Goal: Information Seeking & Learning: Find specific fact

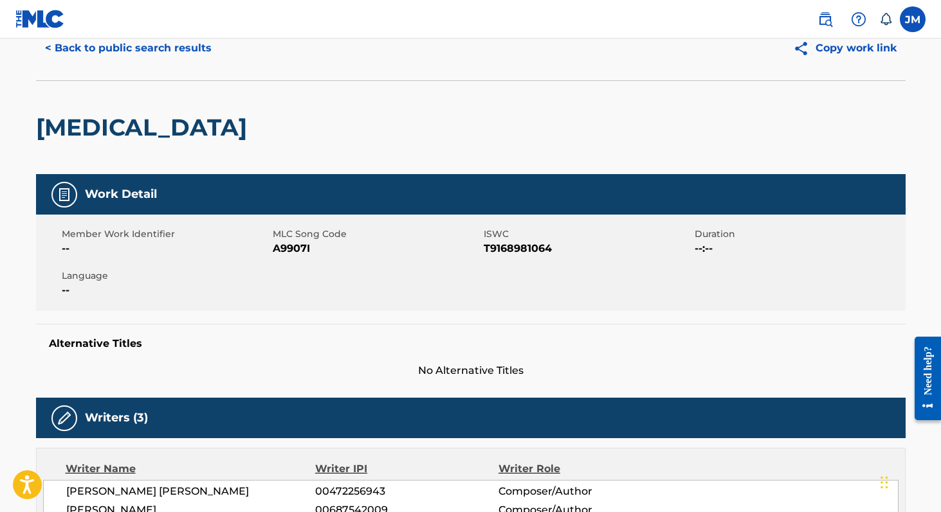
scroll to position [38, 0]
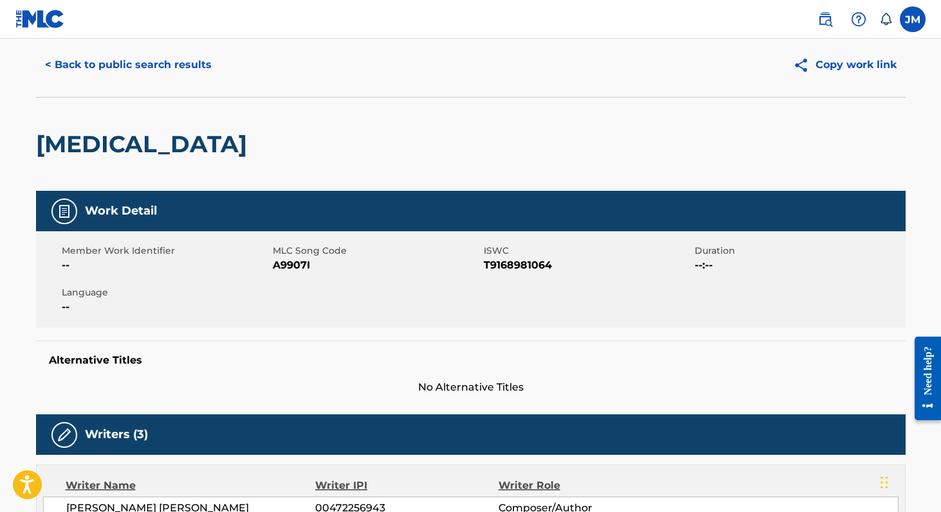
click at [163, 65] on button "< Back to public search results" at bounding box center [128, 65] width 185 height 32
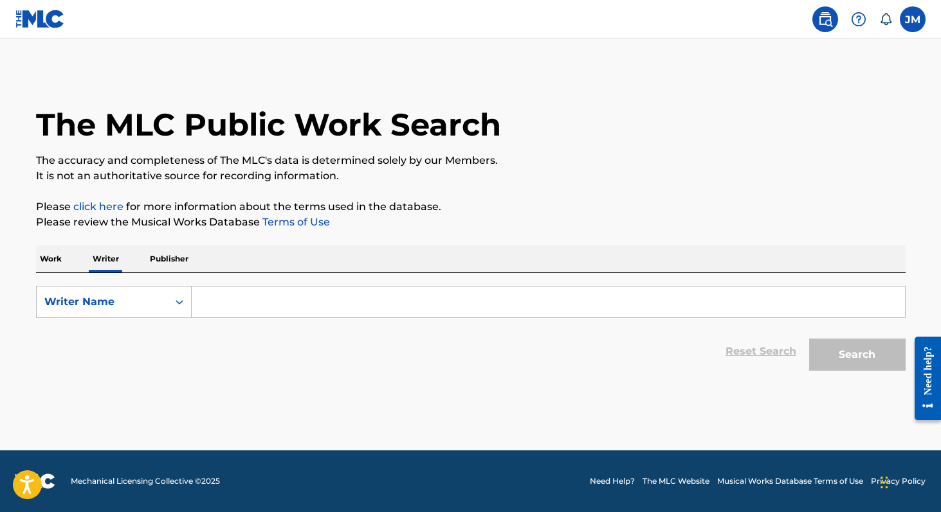
click at [53, 258] on p "Work" at bounding box center [51, 259] width 30 height 27
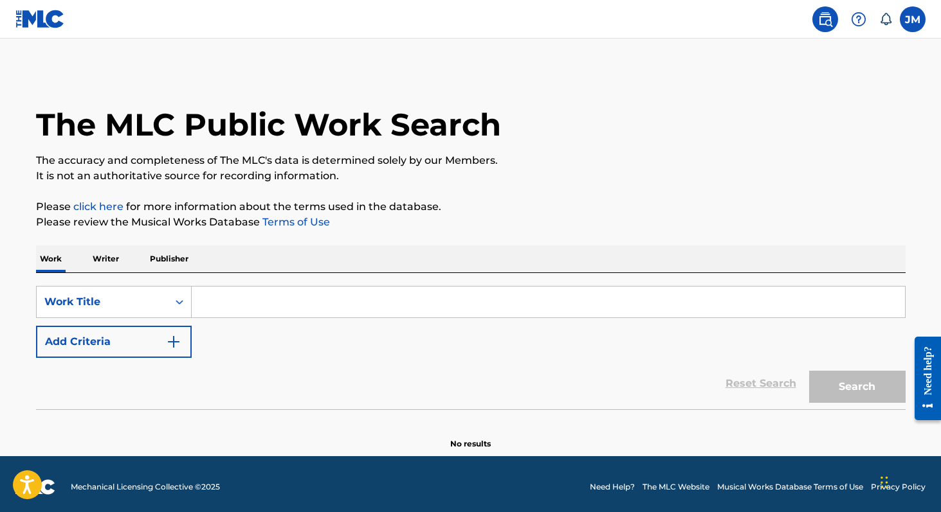
click at [246, 302] on input "Search Form" at bounding box center [548, 302] width 713 height 31
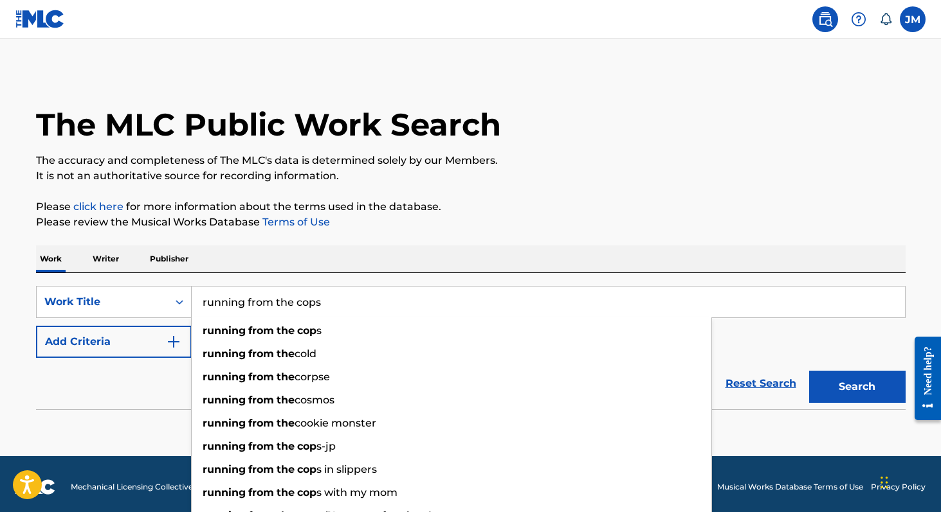
type input "running from the cops"
click at [809, 371] on button "Search" at bounding box center [857, 387] width 96 height 32
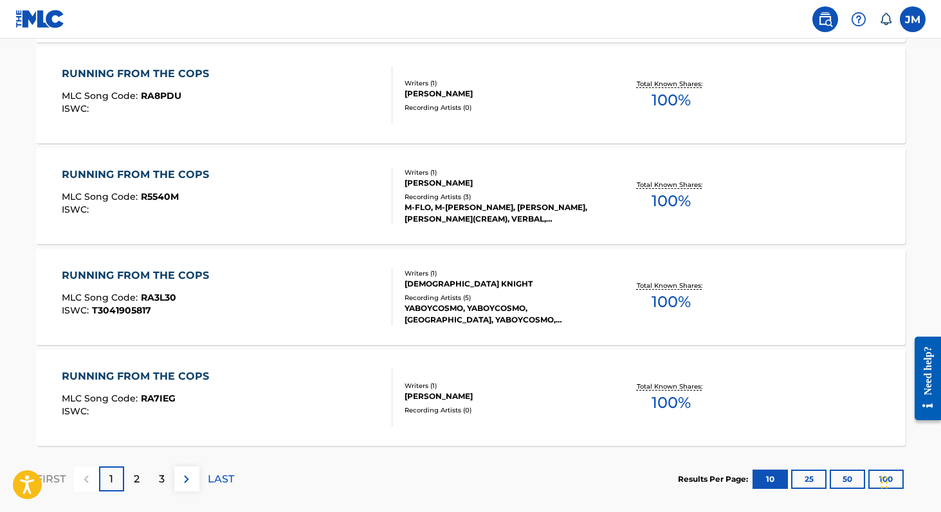
scroll to position [1002, 0]
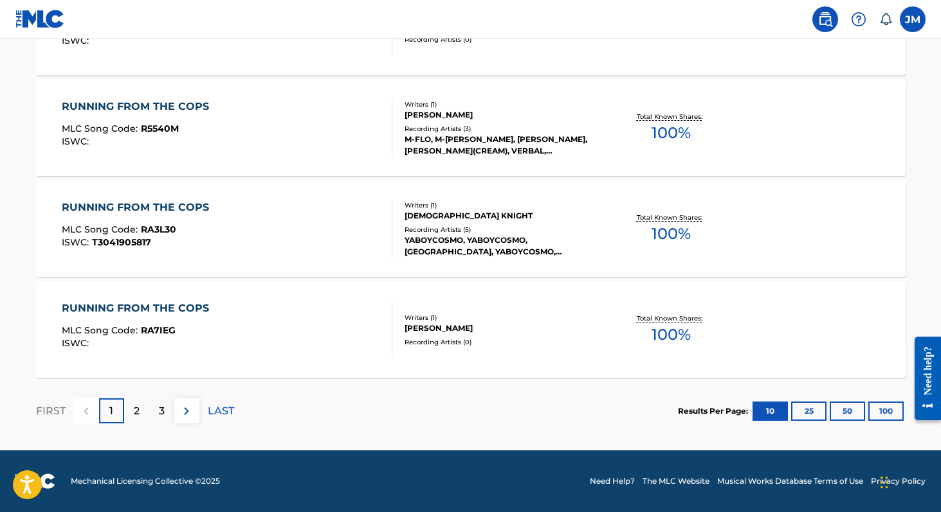
click at [137, 413] on p "2" at bounding box center [137, 411] width 6 height 15
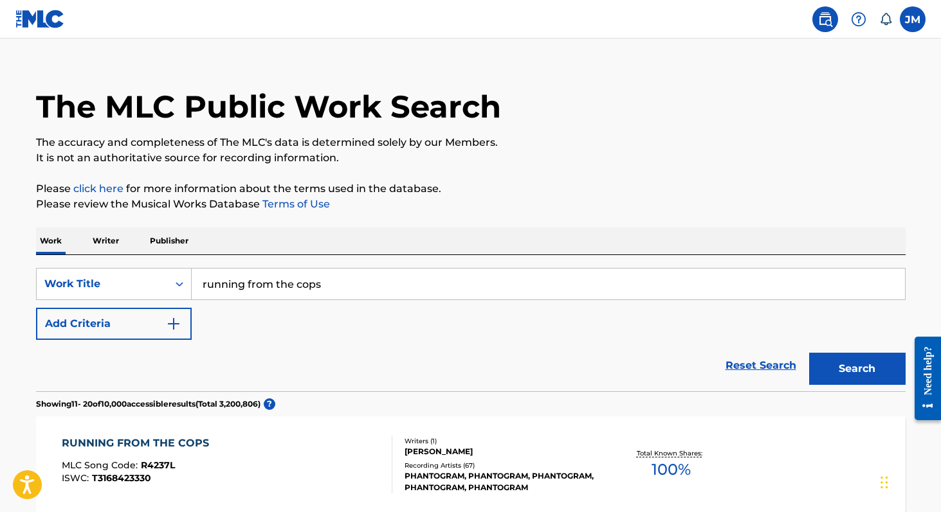
scroll to position [13, 0]
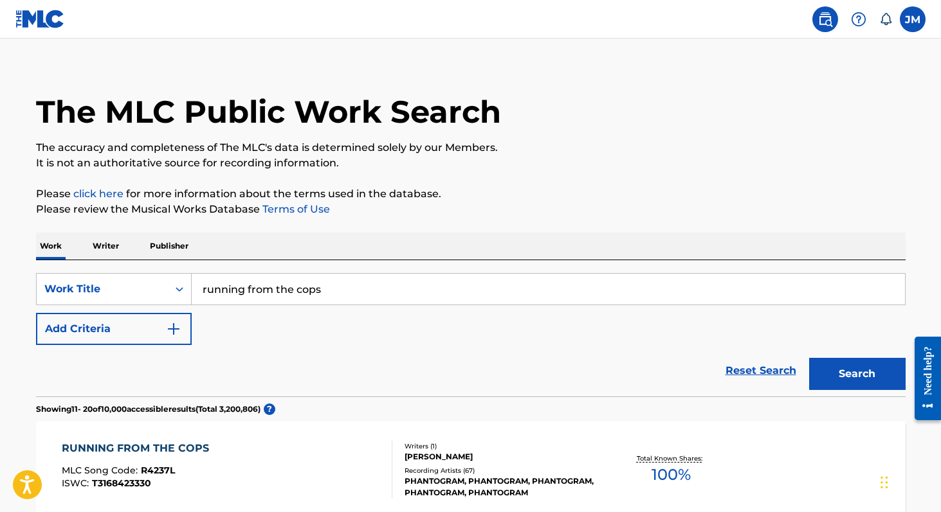
click at [166, 326] on img "Search Form" at bounding box center [173, 328] width 15 height 15
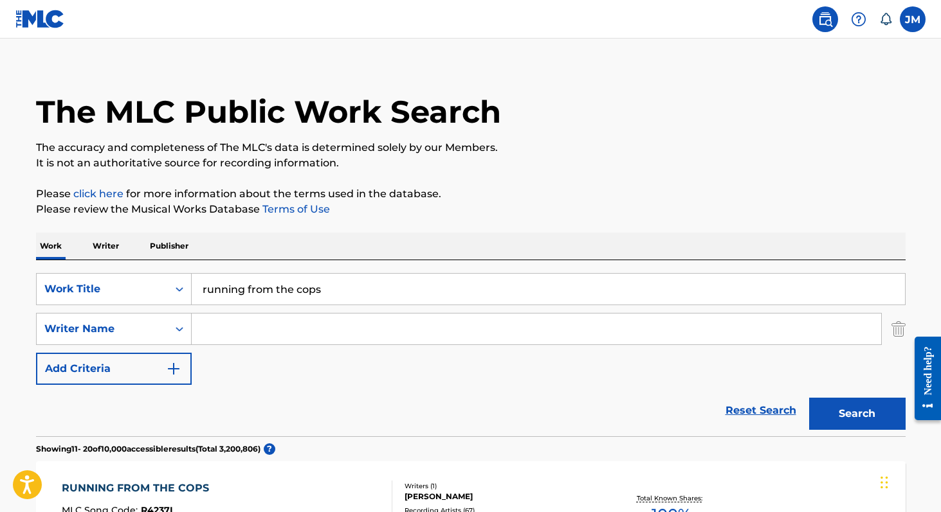
click at [239, 320] on input "Search Form" at bounding box center [536, 329] width 689 height 31
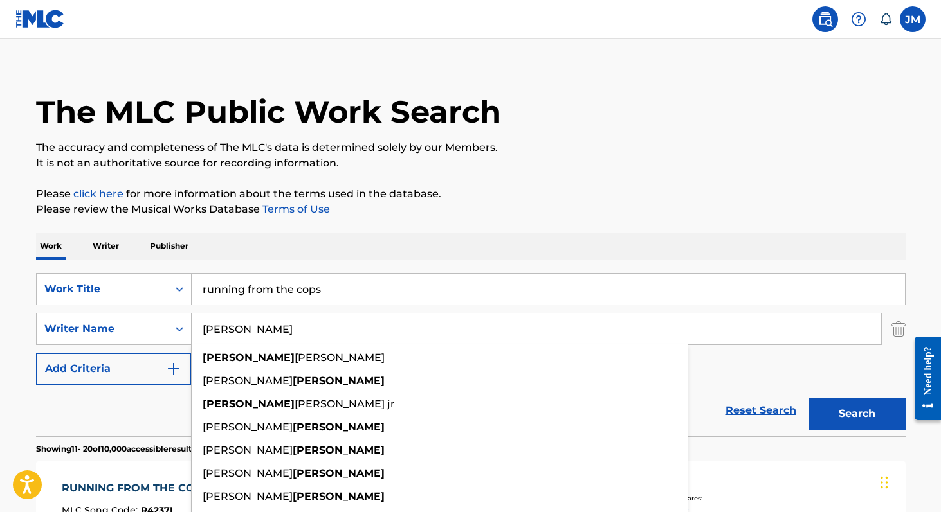
type input "carter"
click at [809, 398] on button "Search" at bounding box center [857, 414] width 96 height 32
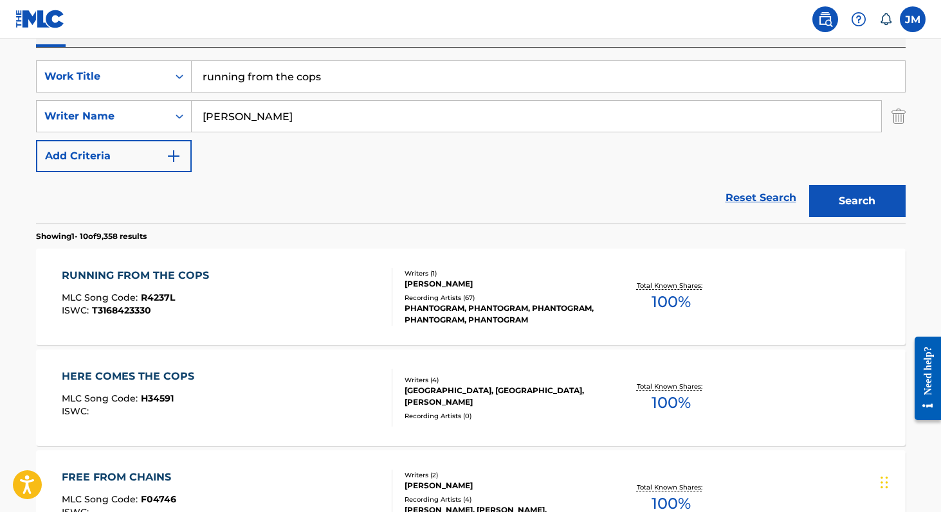
scroll to position [251, 0]
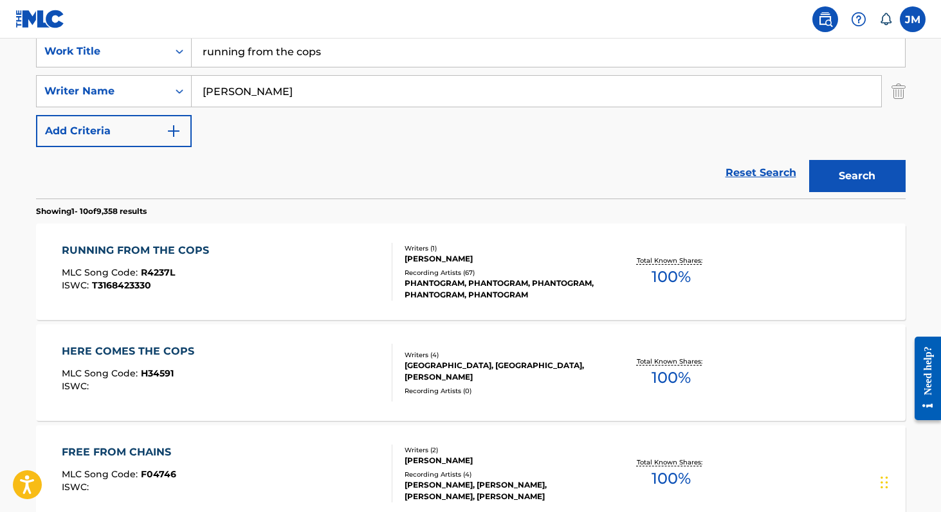
click at [460, 287] on div "PHANTOGRAM, PHANTOGRAM, PHANTOGRAM, PHANTOGRAM, PHANTOGRAM" at bounding box center [501, 289] width 194 height 23
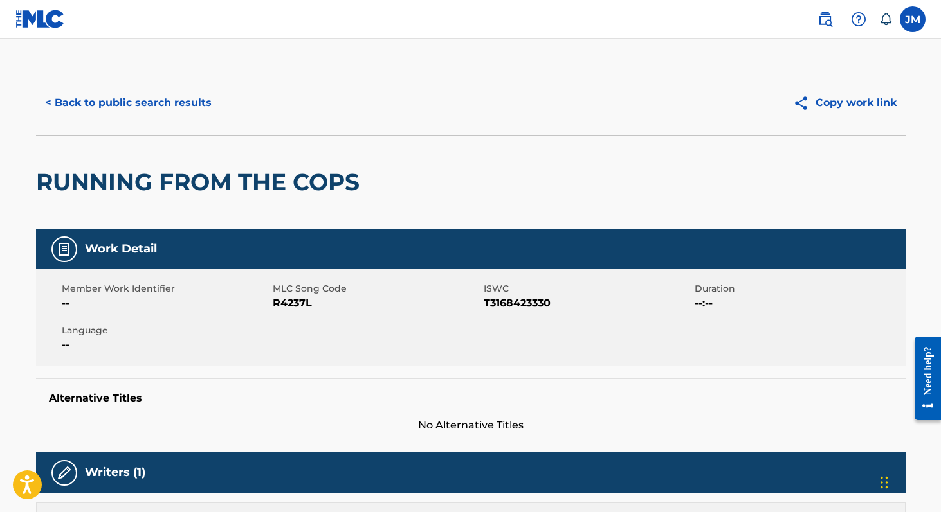
click at [196, 101] on button "< Back to public search results" at bounding box center [128, 103] width 185 height 32
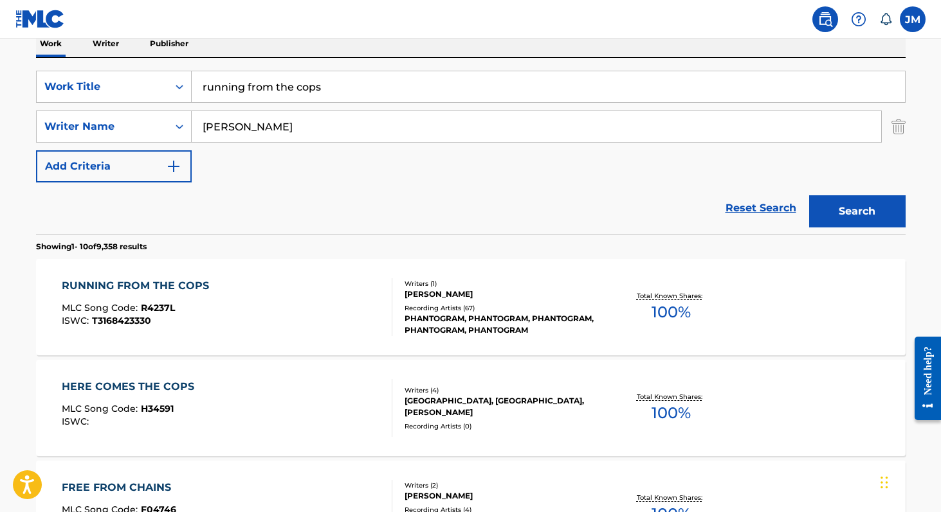
scroll to position [206, 0]
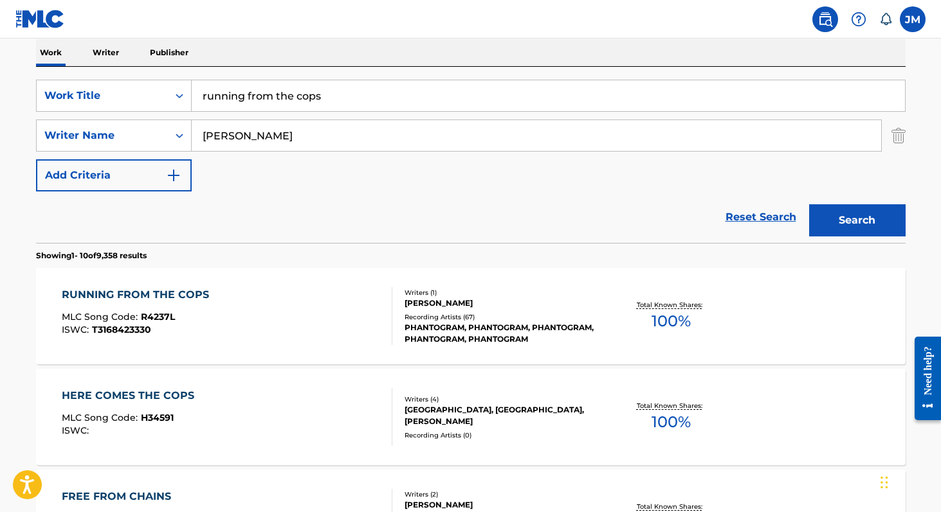
click at [294, 95] on input "running from the cops" at bounding box center [548, 95] width 713 height 31
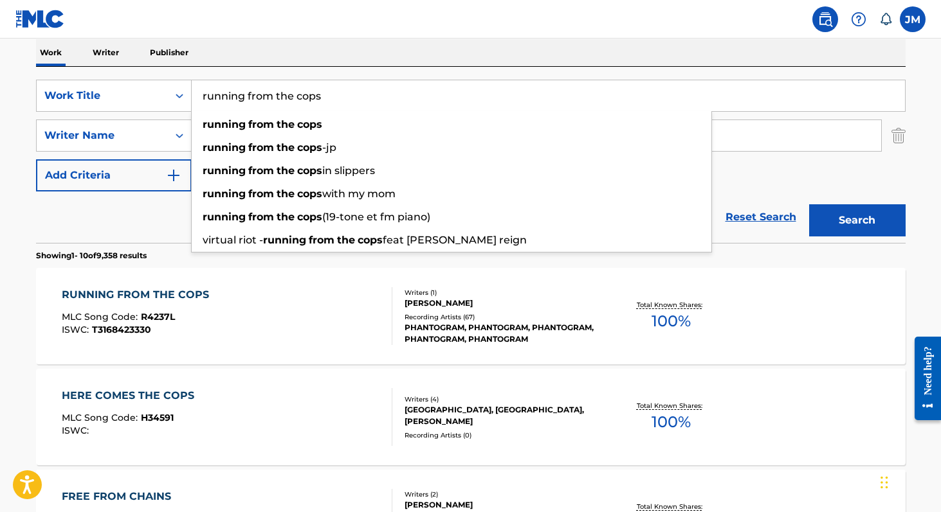
click at [294, 95] on input "running from the cops" at bounding box center [548, 95] width 713 height 31
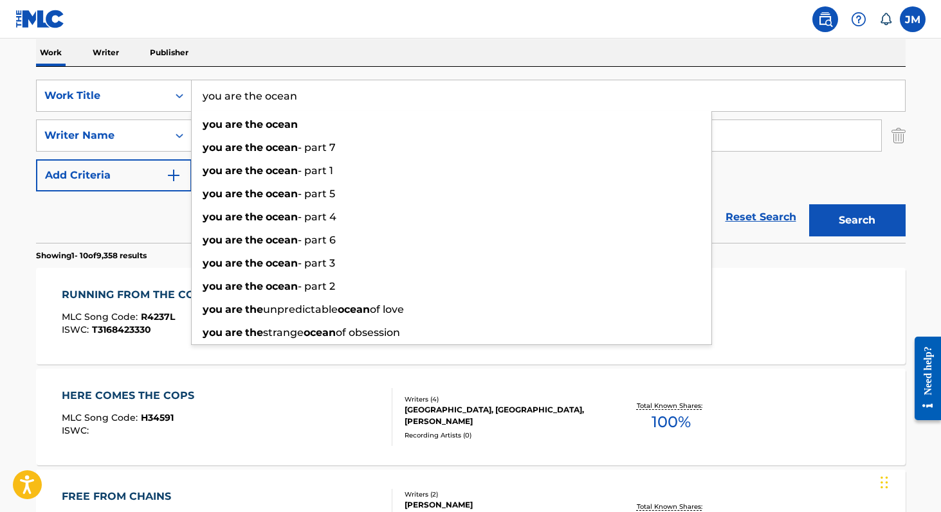
type input "you are the ocean"
click at [809, 204] on button "Search" at bounding box center [857, 220] width 96 height 32
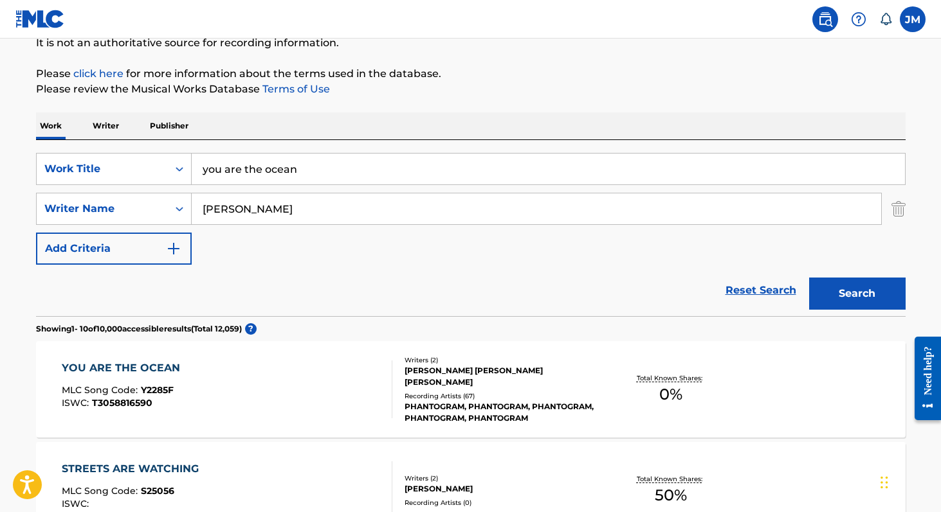
scroll to position [97, 0]
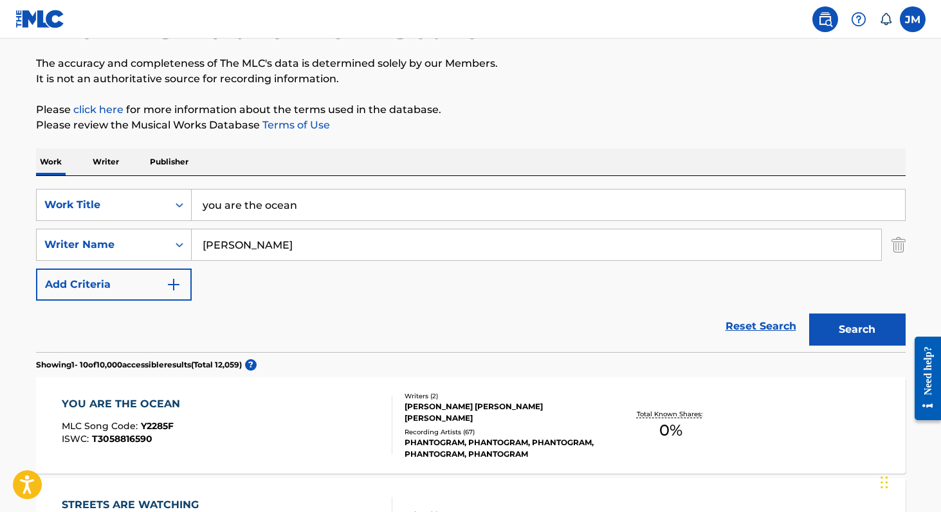
click at [268, 251] on input "carter" at bounding box center [536, 245] width 689 height 31
click at [809, 314] on button "Search" at bounding box center [857, 330] width 96 height 32
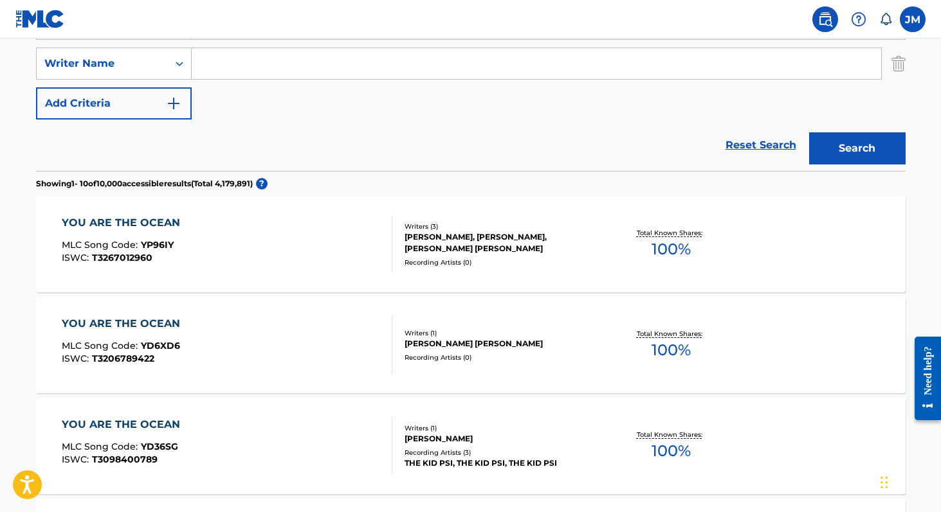
scroll to position [0, 0]
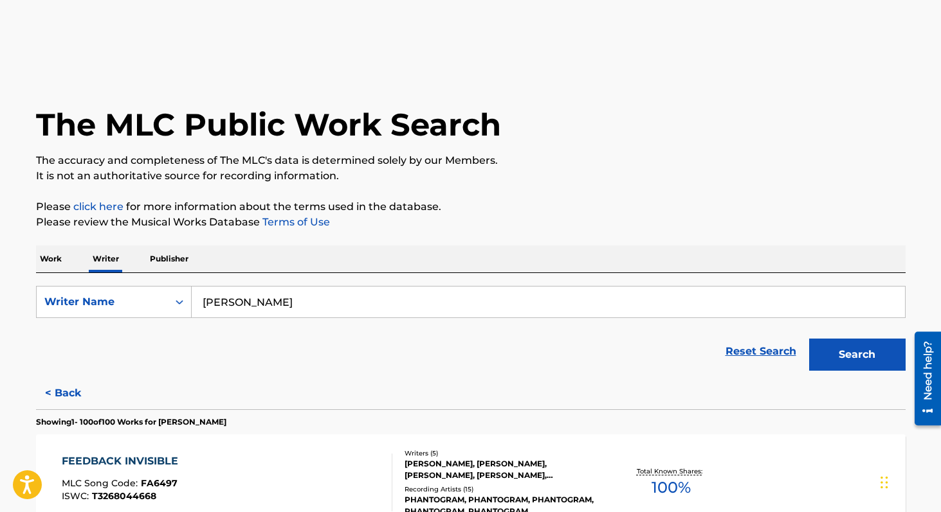
click at [296, 305] on input "joshua michael carter" at bounding box center [548, 302] width 713 height 31
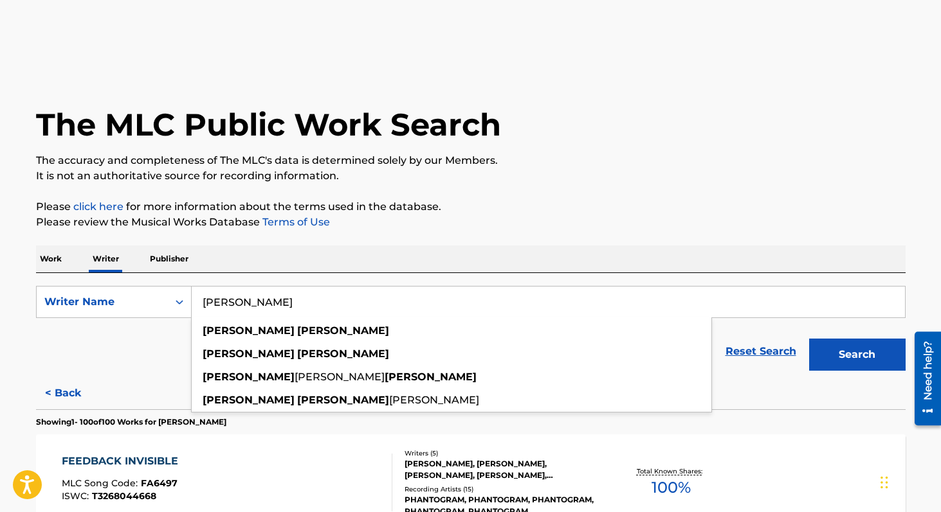
type input "sarah barthel"
click at [809, 339] on button "Search" at bounding box center [857, 355] width 96 height 32
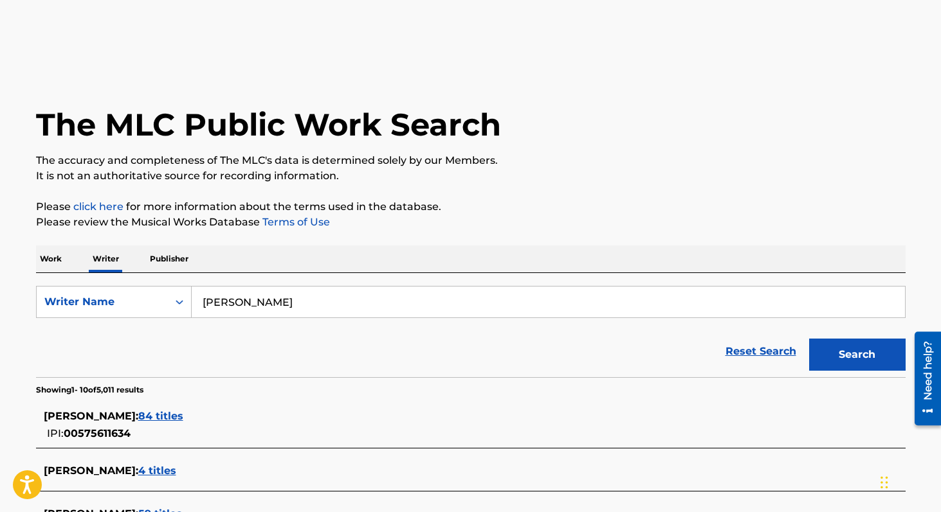
scroll to position [154, 0]
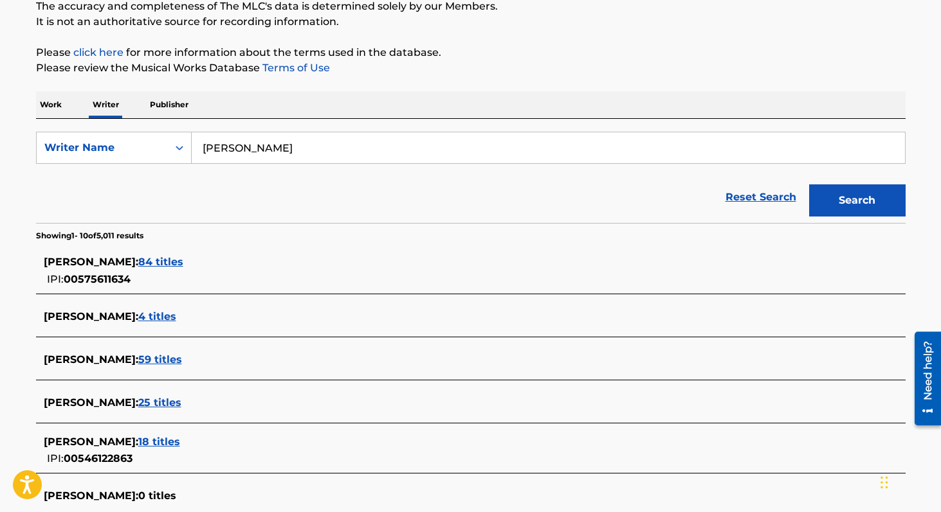
click at [183, 266] on span "84 titles" at bounding box center [160, 262] width 45 height 12
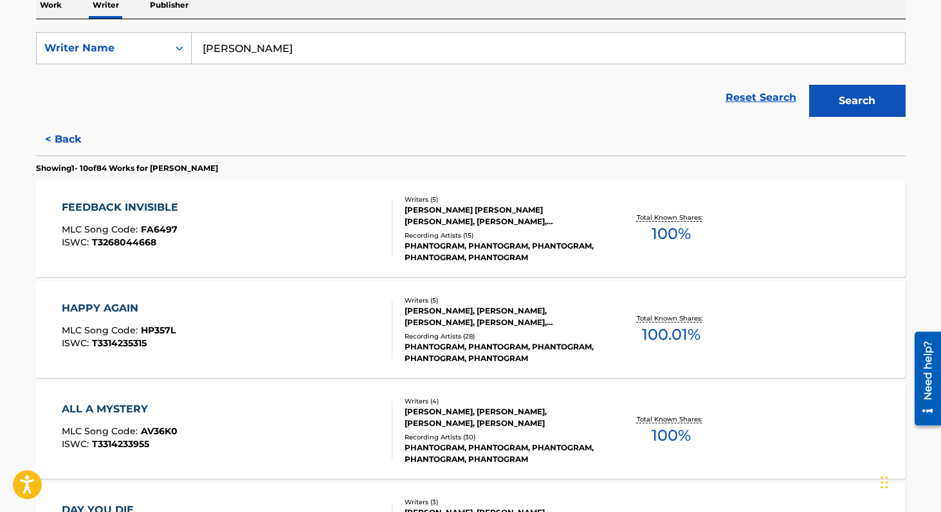
scroll to position [1062, 0]
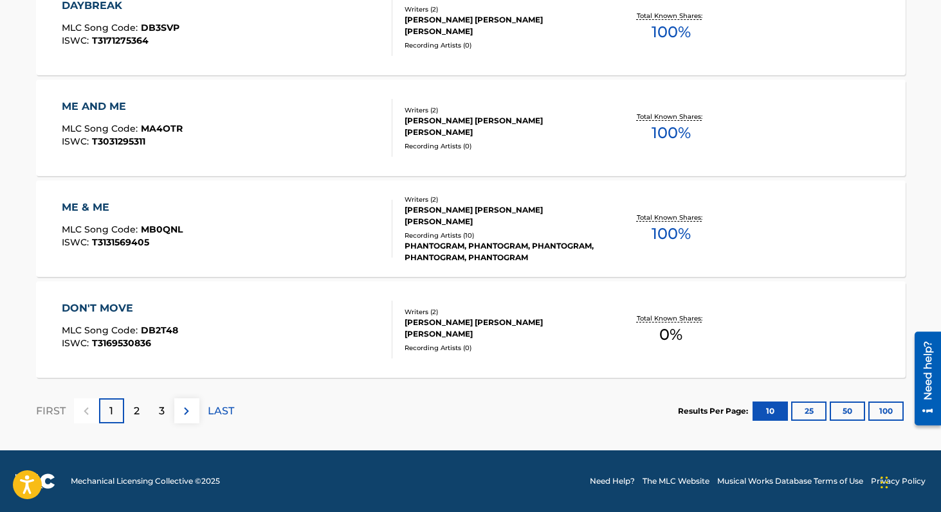
click at [886, 417] on button "100" at bounding box center [885, 411] width 35 height 19
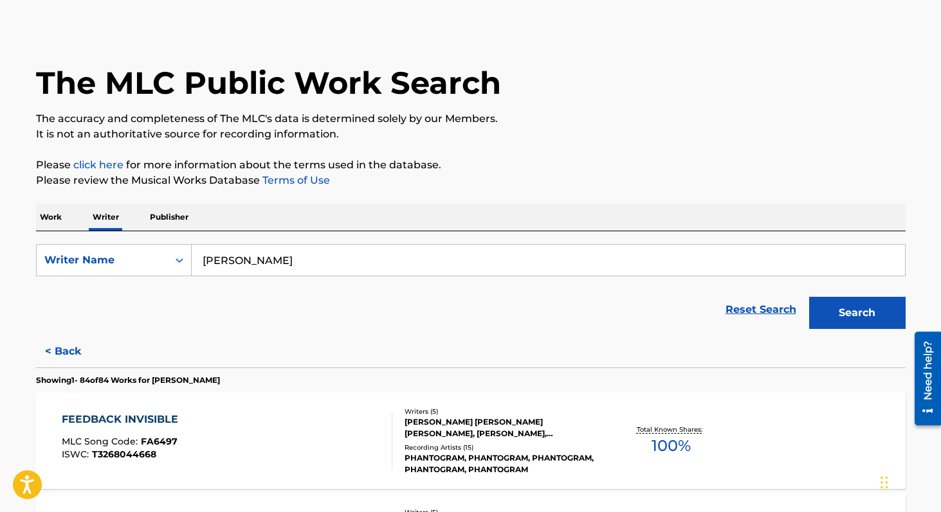
scroll to position [0, 0]
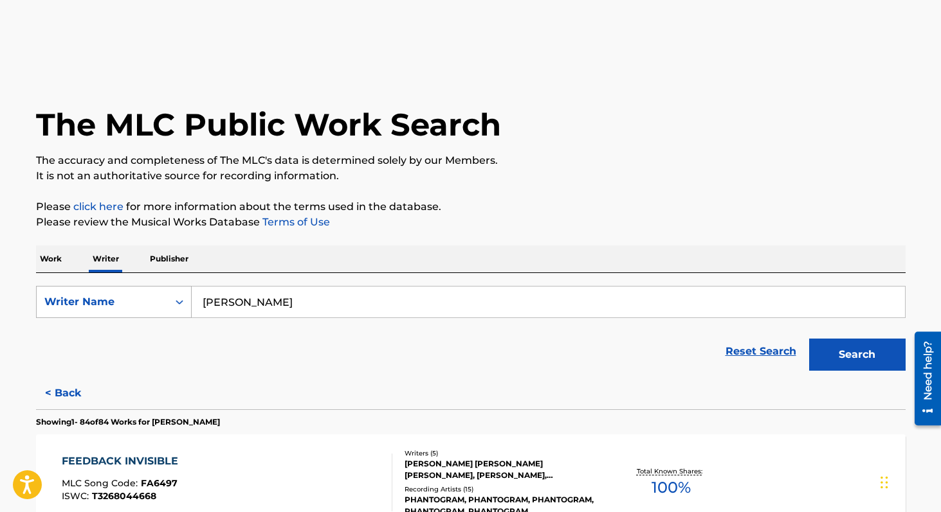
click at [181, 300] on icon "Search Form" at bounding box center [179, 302] width 13 height 13
click at [62, 257] on p "Work" at bounding box center [51, 259] width 30 height 27
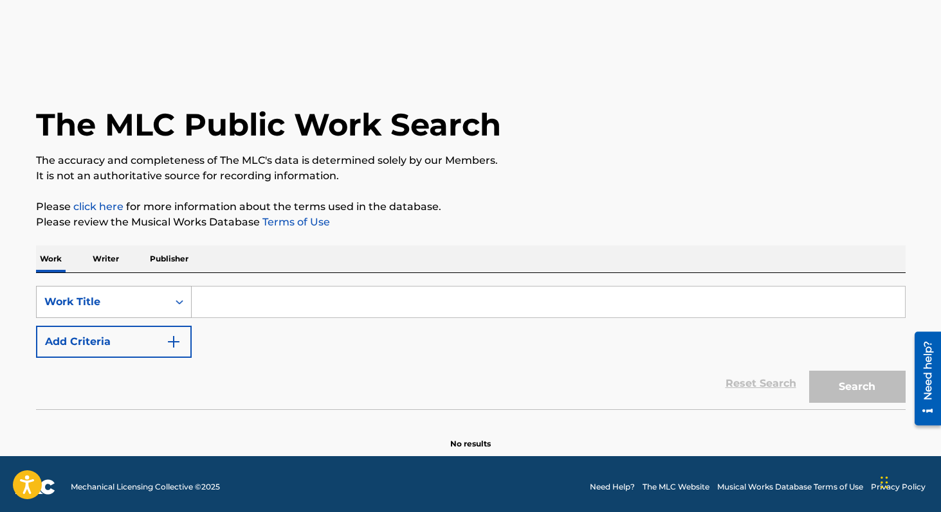
click at [182, 297] on icon "Search Form" at bounding box center [179, 302] width 13 height 13
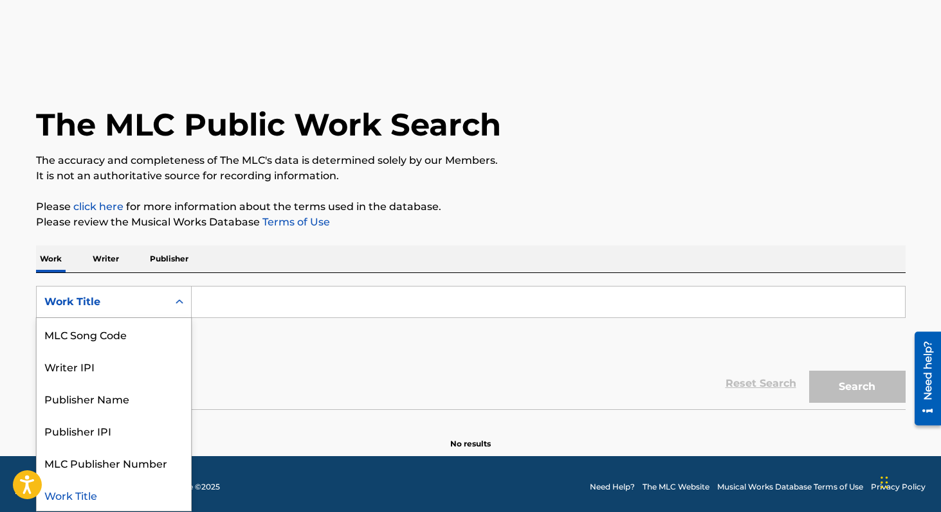
scroll to position [6, 0]
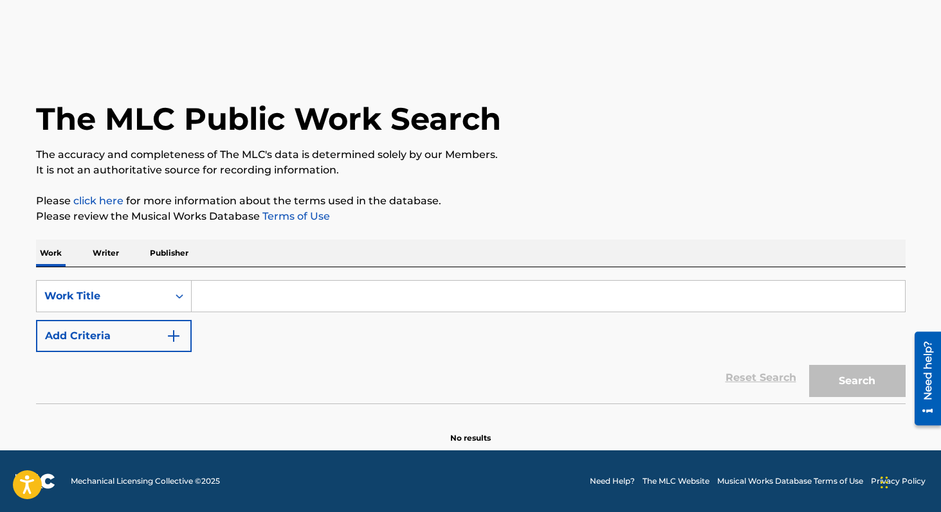
click at [251, 349] on div "SearchWithCriteria943cad78-c931-4f52-8d7d-e330018ff36a Work Title Add Criteria" at bounding box center [470, 316] width 869 height 72
click at [178, 298] on icon "Search Form" at bounding box center [179, 296] width 13 height 13
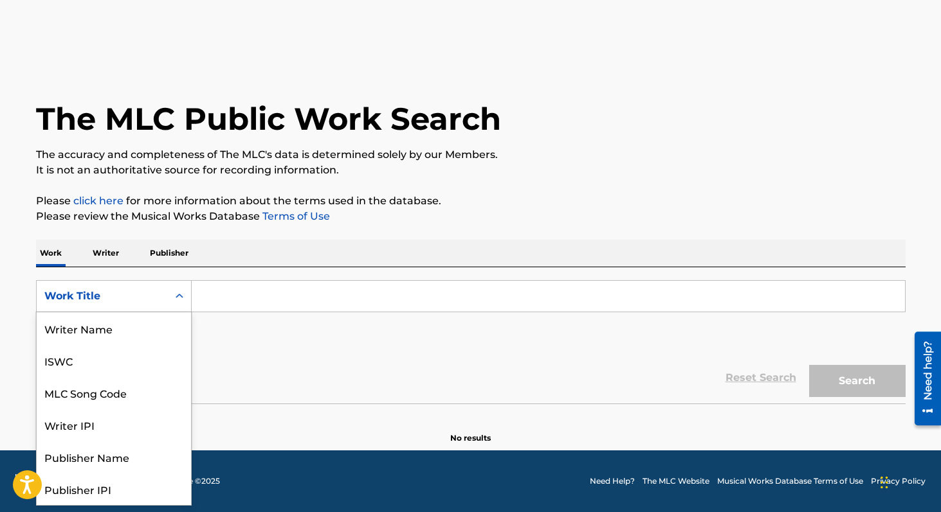
scroll to position [64, 0]
click at [134, 493] on div "Work Title" at bounding box center [114, 489] width 154 height 32
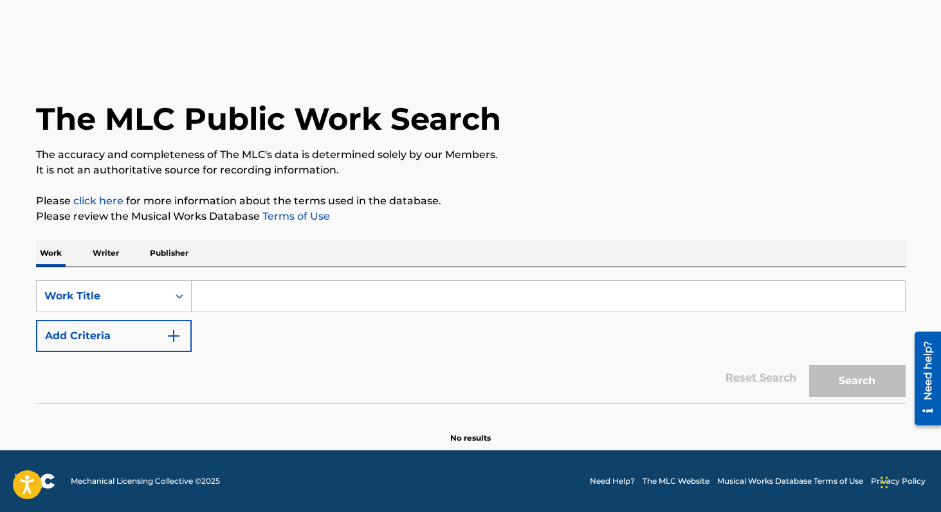
click at [244, 309] on input "Search Form" at bounding box center [548, 296] width 713 height 31
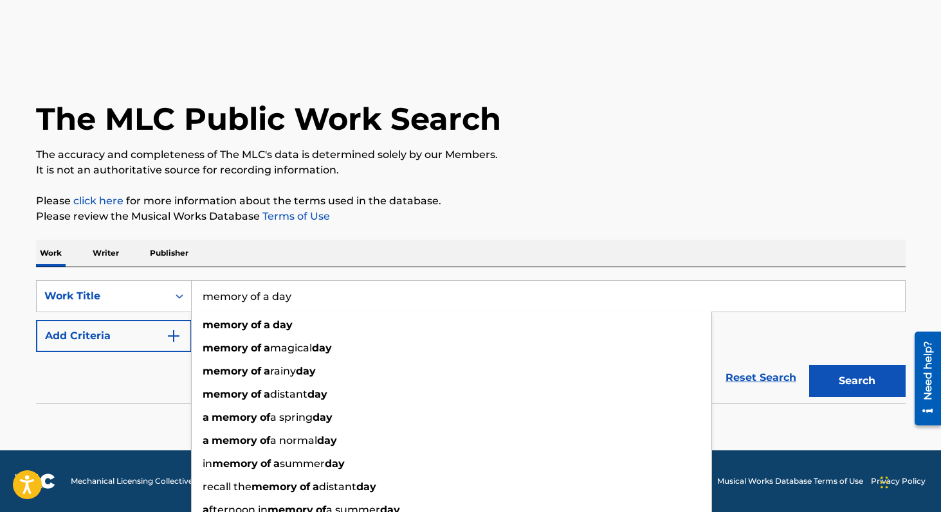
type input "memory of a day"
click at [809, 365] on button "Search" at bounding box center [857, 381] width 96 height 32
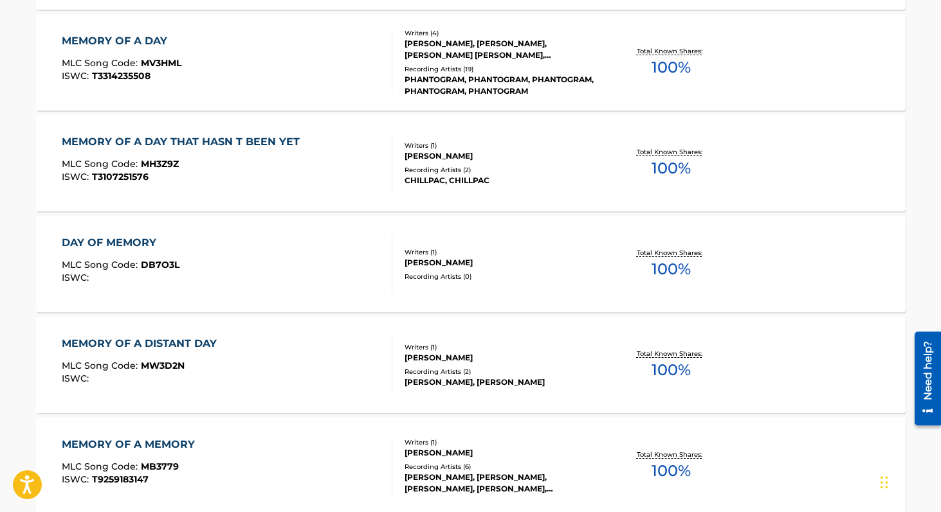
scroll to position [438, 0]
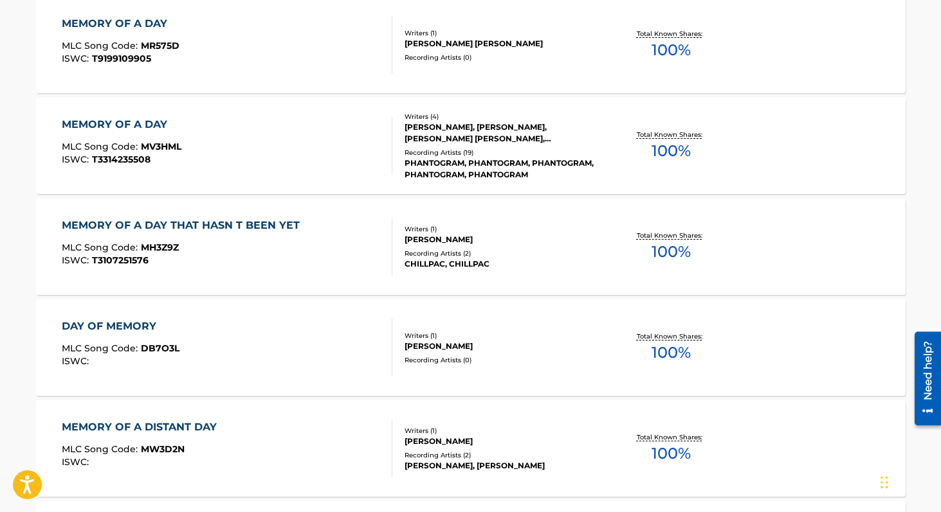
click at [352, 133] on div "MEMORY OF A DAY MLC Song Code : MV3HML ISWC : T3314235508" at bounding box center [227, 146] width 330 height 58
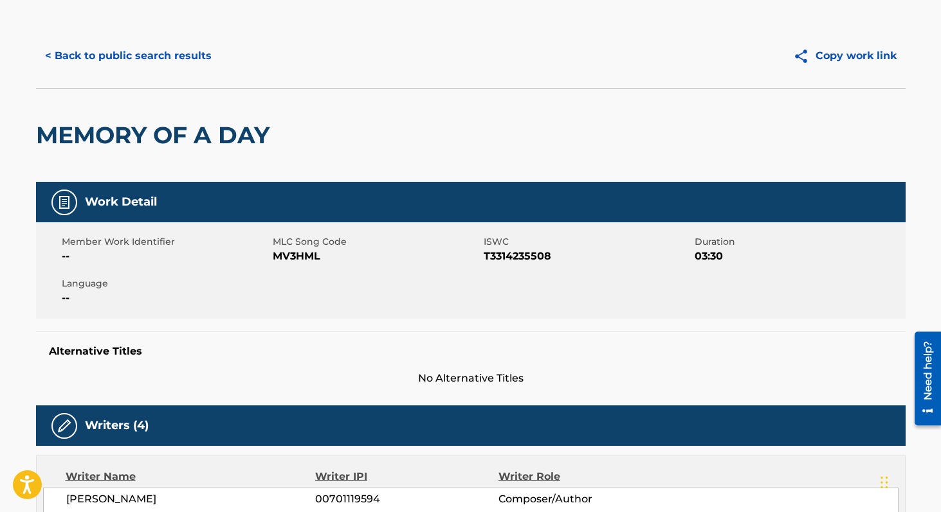
scroll to position [44, 0]
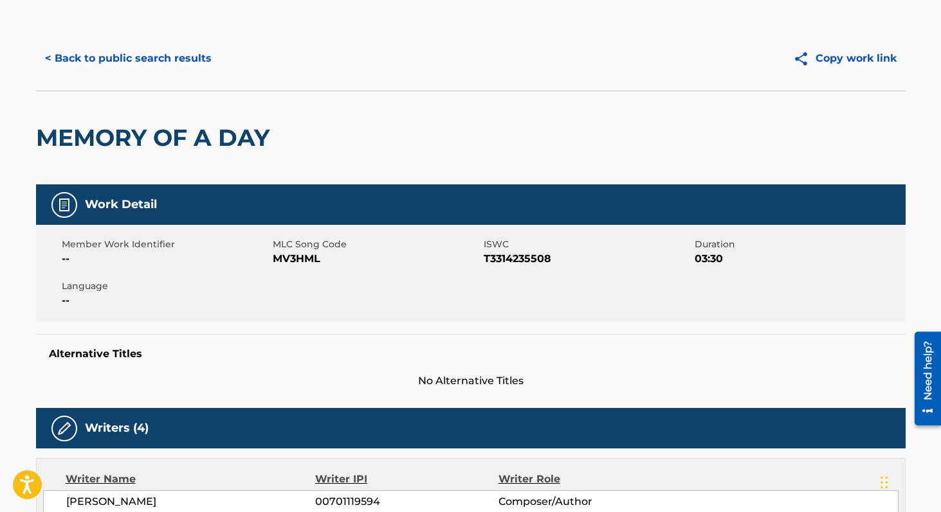
click at [138, 51] on button "< Back to public search results" at bounding box center [128, 58] width 185 height 32
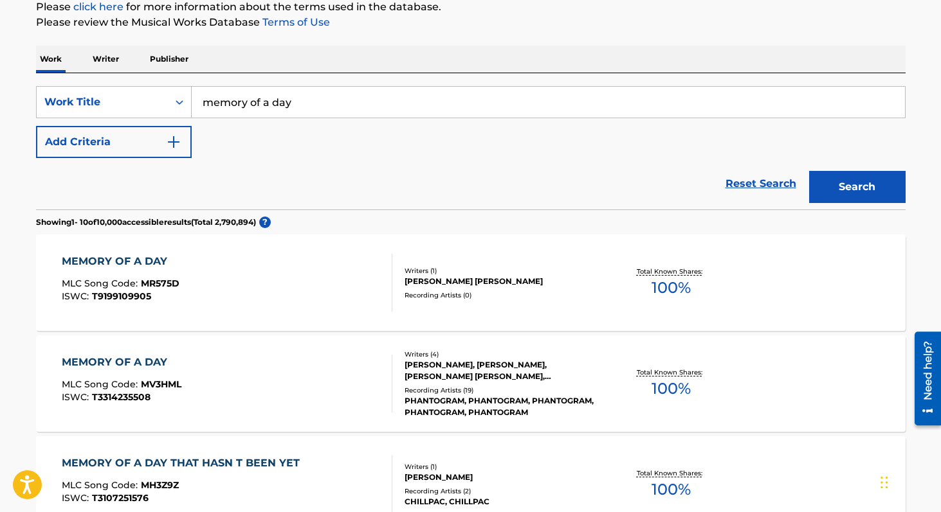
scroll to position [190, 0]
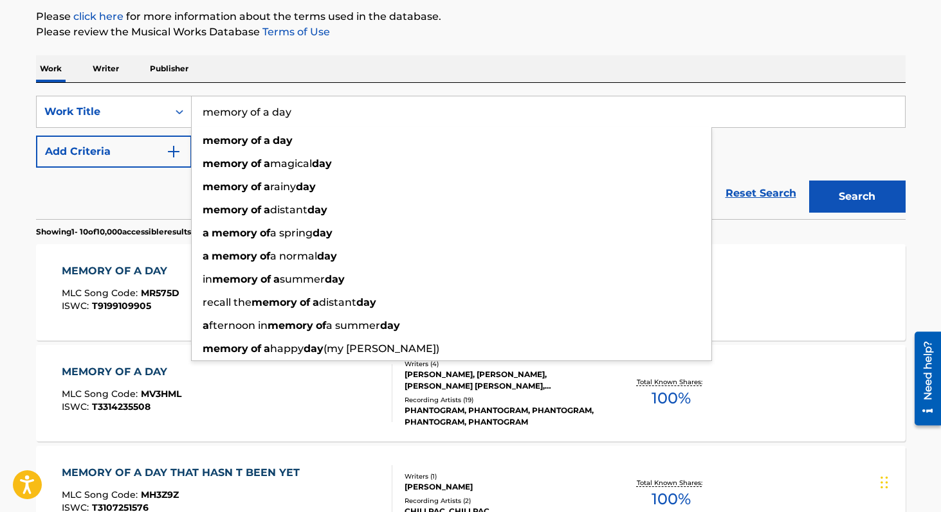
drag, startPoint x: 325, startPoint y: 113, endPoint x: 195, endPoint y: 100, distance: 131.2
click at [195, 100] on input "memory of a day" at bounding box center [548, 111] width 713 height 31
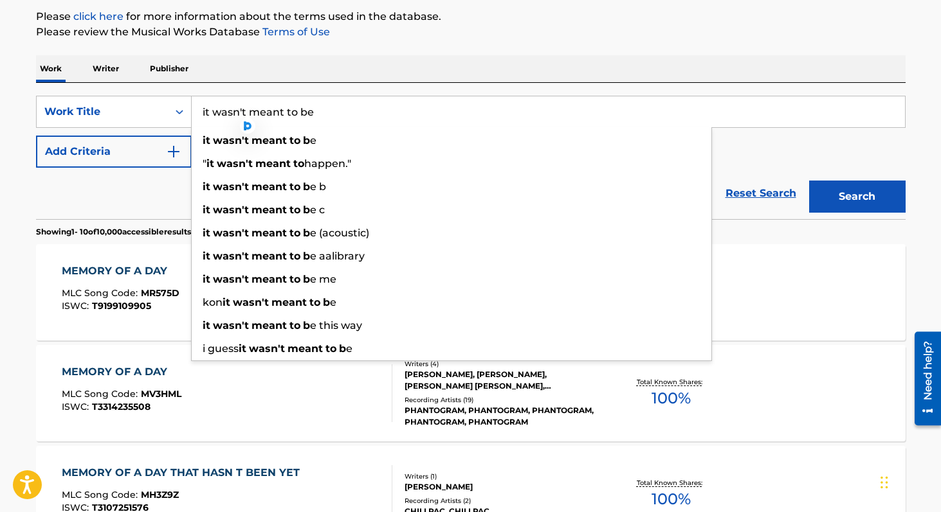
type input "it wasn't meant to be"
click at [809, 181] on button "Search" at bounding box center [857, 197] width 96 height 32
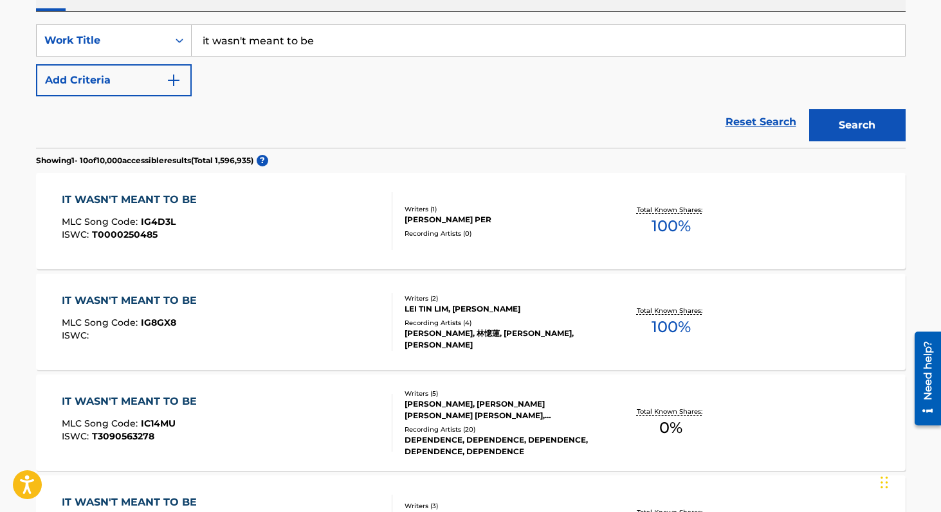
scroll to position [0, 0]
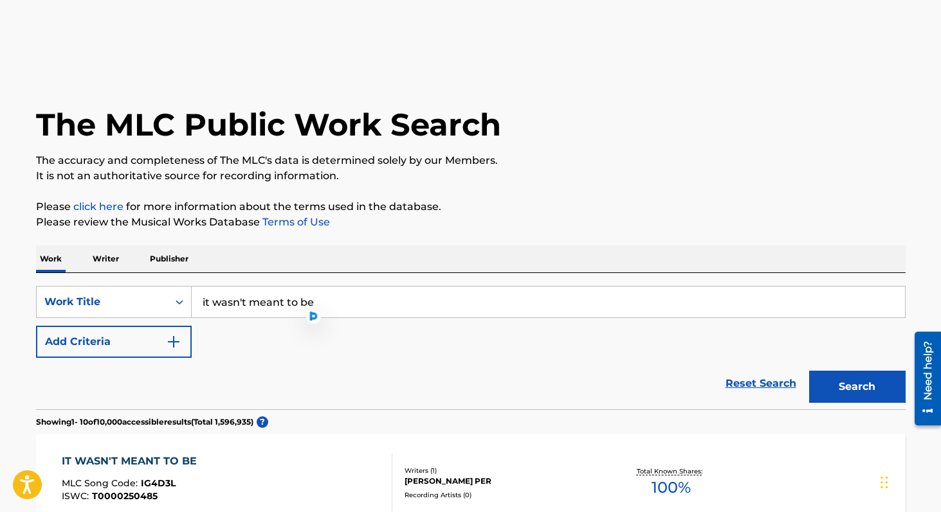
click at [177, 343] on img "Search Form" at bounding box center [173, 341] width 15 height 15
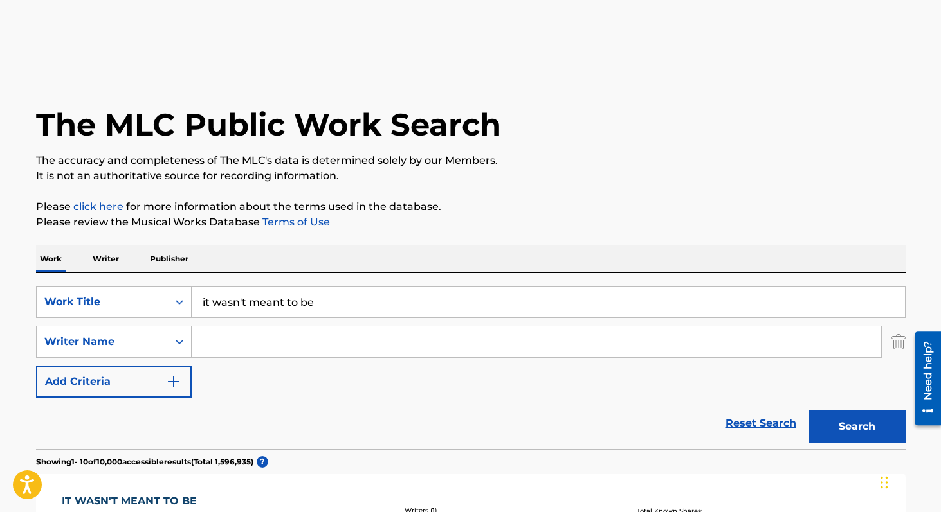
click at [208, 339] on input "Search Form" at bounding box center [536, 342] width 689 height 31
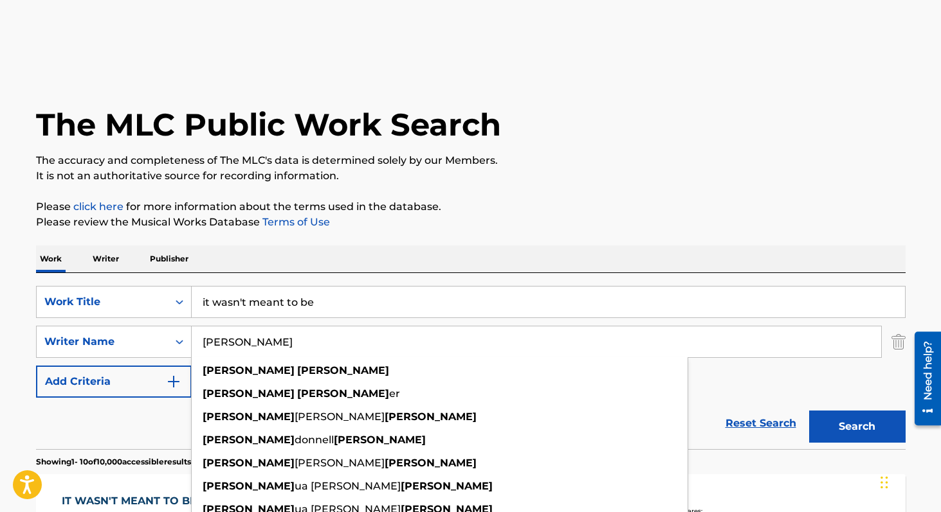
type input "josh carter"
click at [809, 411] on button "Search" at bounding box center [857, 427] width 96 height 32
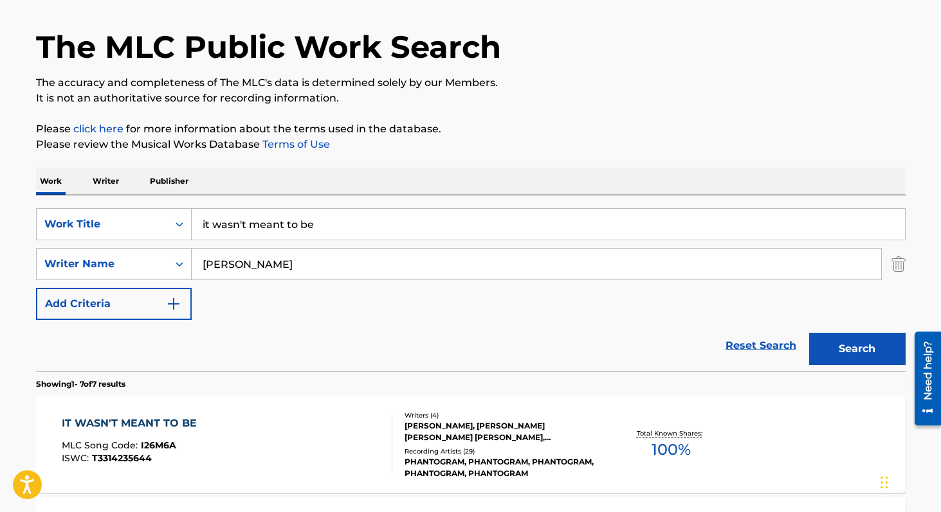
scroll to position [199, 0]
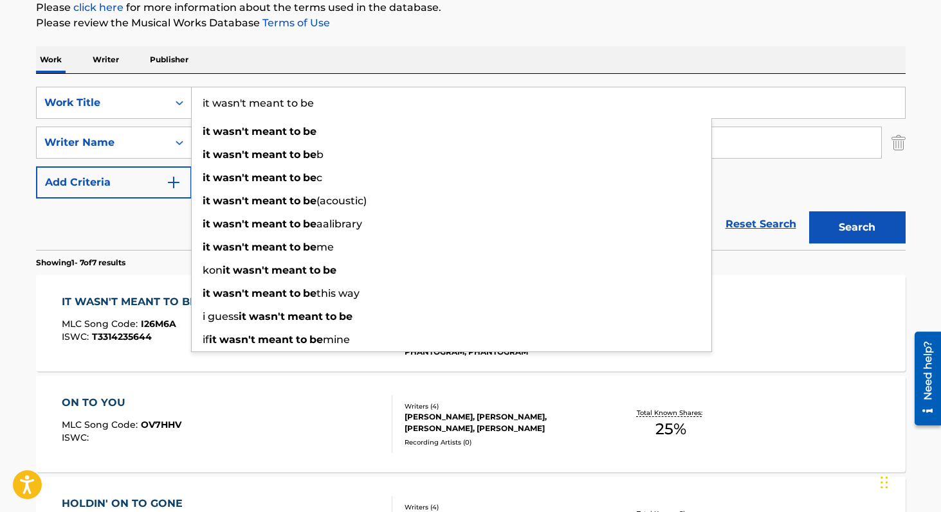
drag, startPoint x: 325, startPoint y: 104, endPoint x: 192, endPoint y: 96, distance: 132.7
click at [193, 96] on input "it wasn't meant to be" at bounding box center [548, 102] width 713 height 31
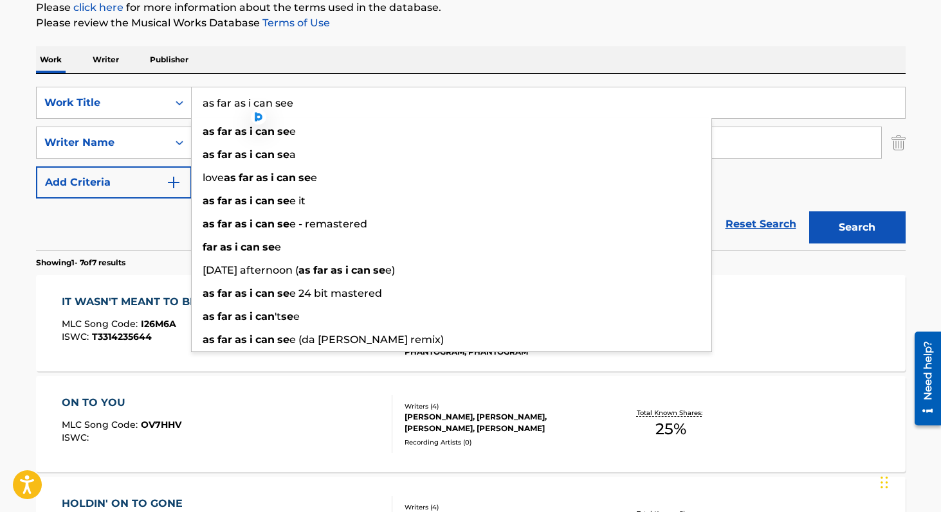
type input "as far as i can see"
click at [809, 212] on button "Search" at bounding box center [857, 228] width 96 height 32
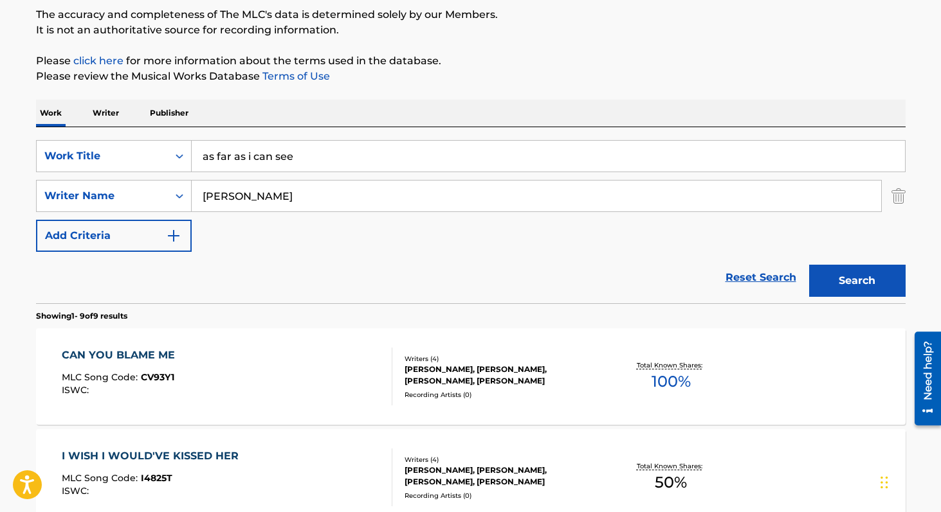
scroll to position [124, 0]
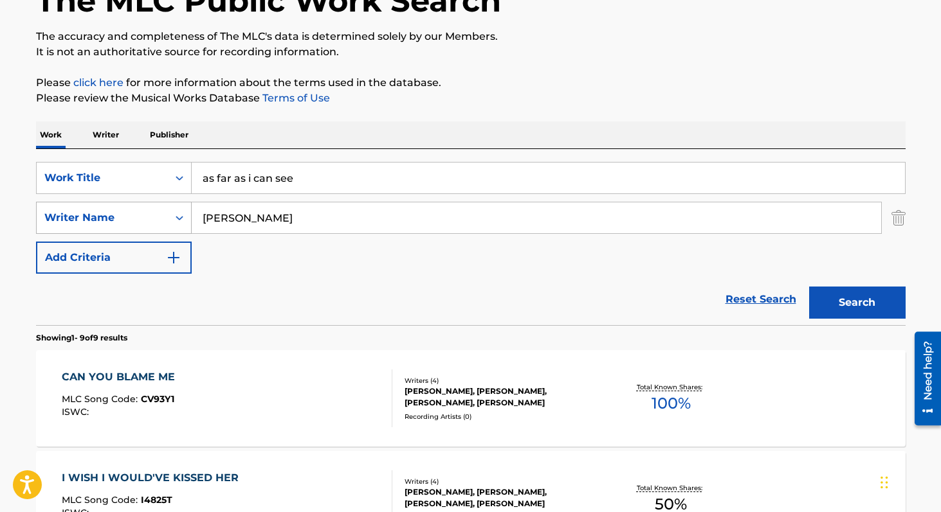
drag, startPoint x: 270, startPoint y: 212, endPoint x: 160, endPoint y: 207, distance: 110.1
click at [165, 208] on div "SearchWithCriteria8fd10718-b660-43cc-ae88-c25a5ed97457 Writer Name josh carter" at bounding box center [470, 218] width 869 height 32
click at [846, 302] on button "Search" at bounding box center [857, 303] width 96 height 32
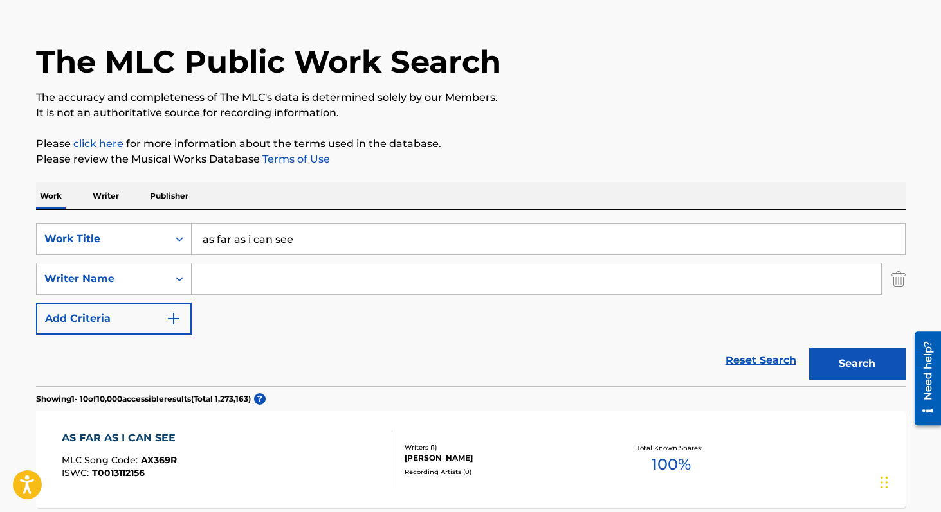
scroll to position [45, 0]
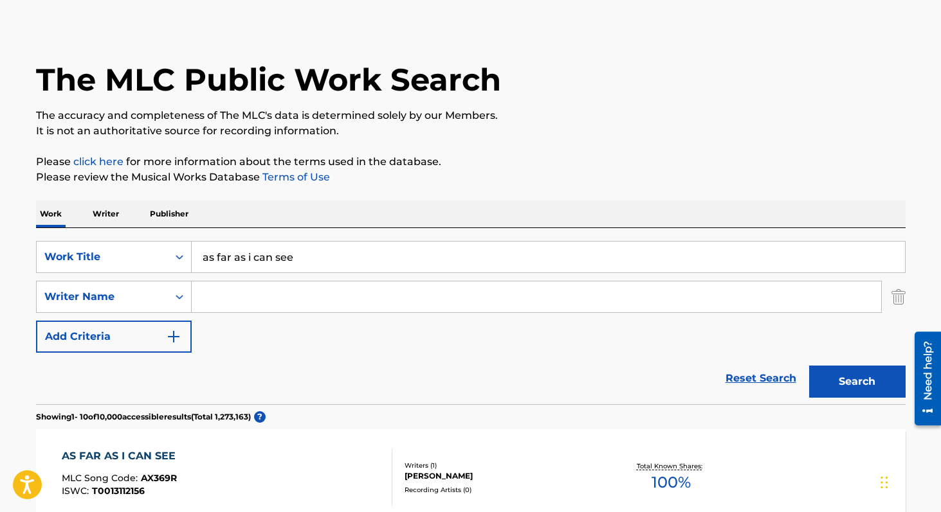
click at [279, 299] on input "Search Form" at bounding box center [536, 297] width 689 height 31
type input "s"
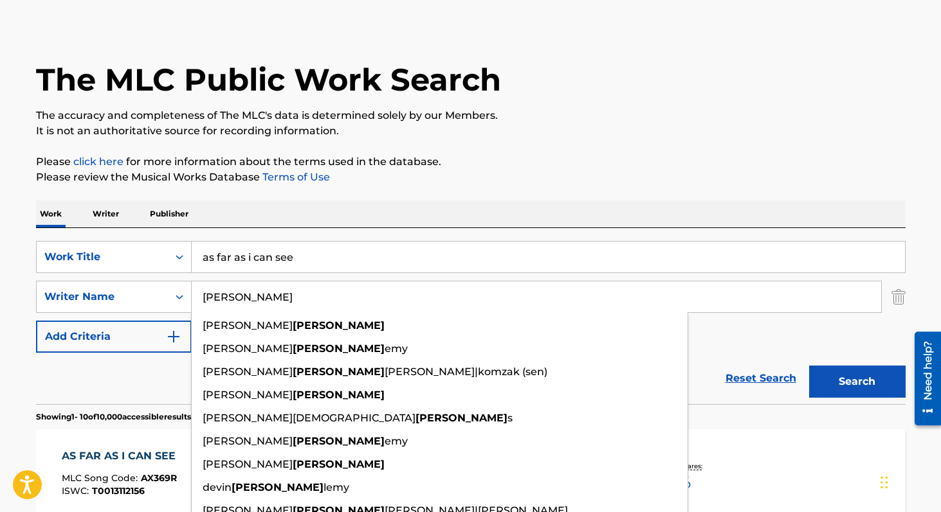
click at [809, 366] on button "Search" at bounding box center [857, 382] width 96 height 32
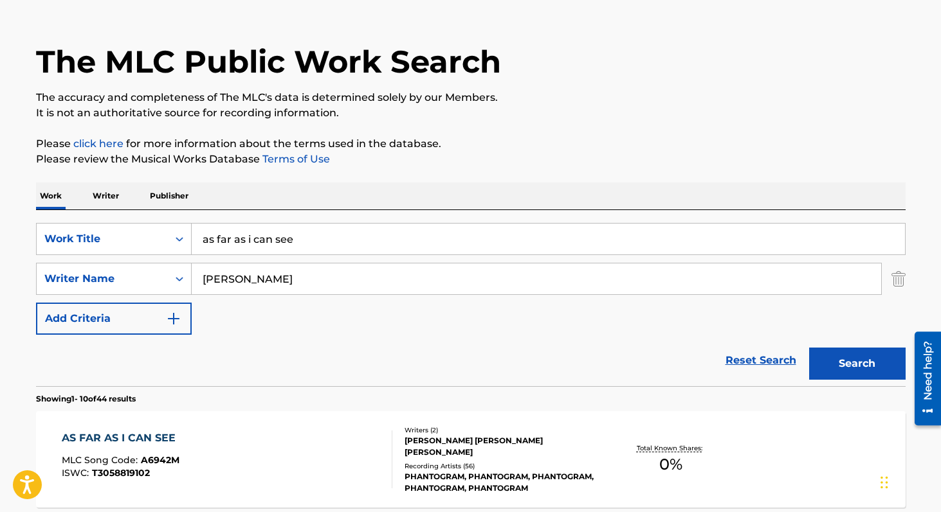
scroll to position [0, 0]
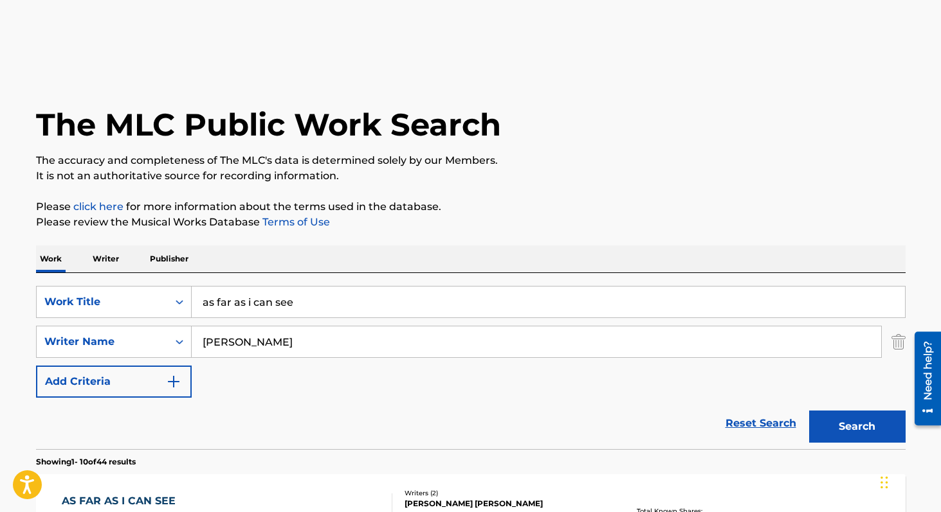
click at [397, 411] on div "Reset Search Search" at bounding box center [470, 423] width 869 height 51
click at [237, 341] on input "barthel" at bounding box center [536, 342] width 689 height 31
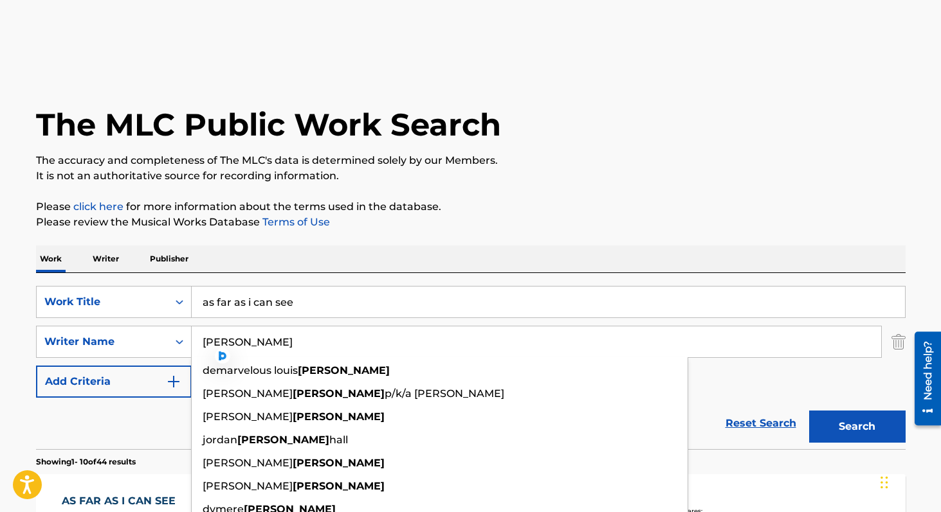
type input "carter"
click at [809, 411] on button "Search" at bounding box center [857, 427] width 96 height 32
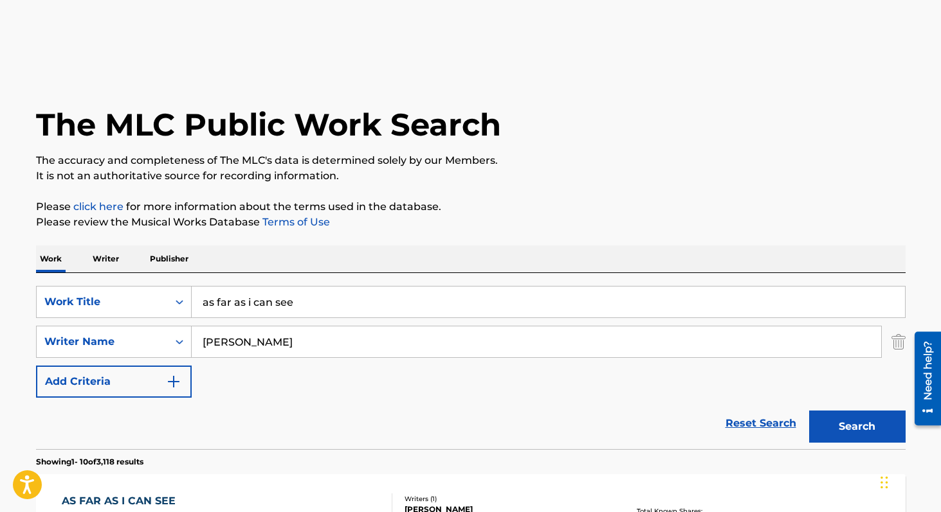
click at [342, 388] on div "SearchWithCriteriaeb5f43af-f4ec-4046-978c-8d8ac3d30188 Work Title as far as i c…" at bounding box center [470, 342] width 869 height 112
click at [280, 303] on input "as far as i can see" at bounding box center [548, 302] width 713 height 31
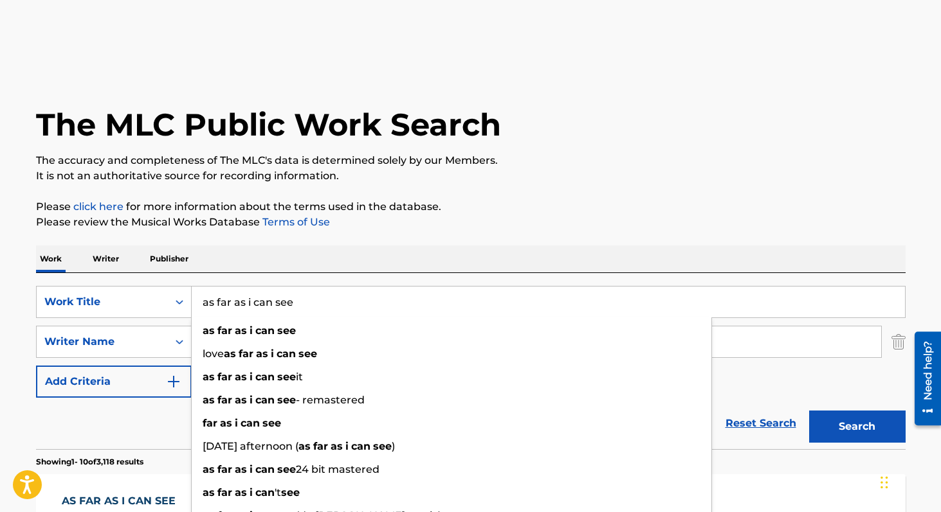
click at [280, 303] on input "as far as i can see" at bounding box center [548, 302] width 713 height 31
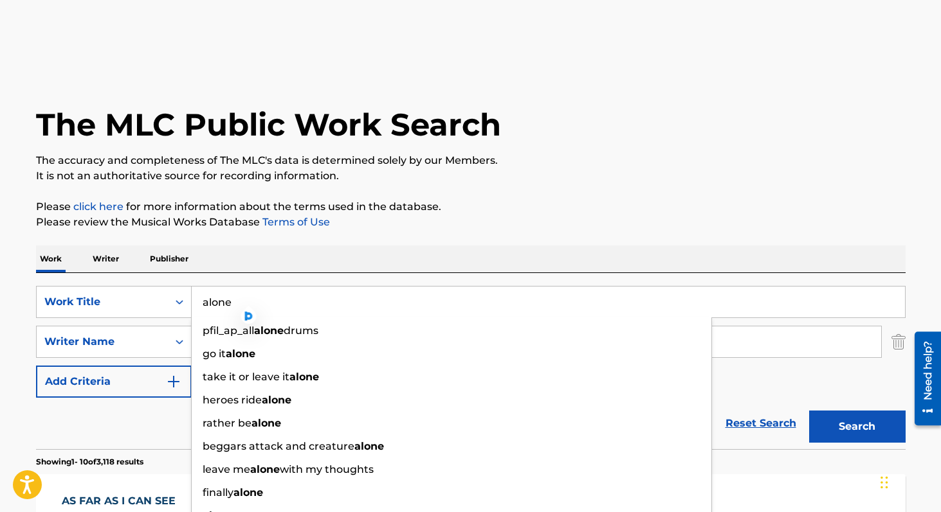
type input "alone"
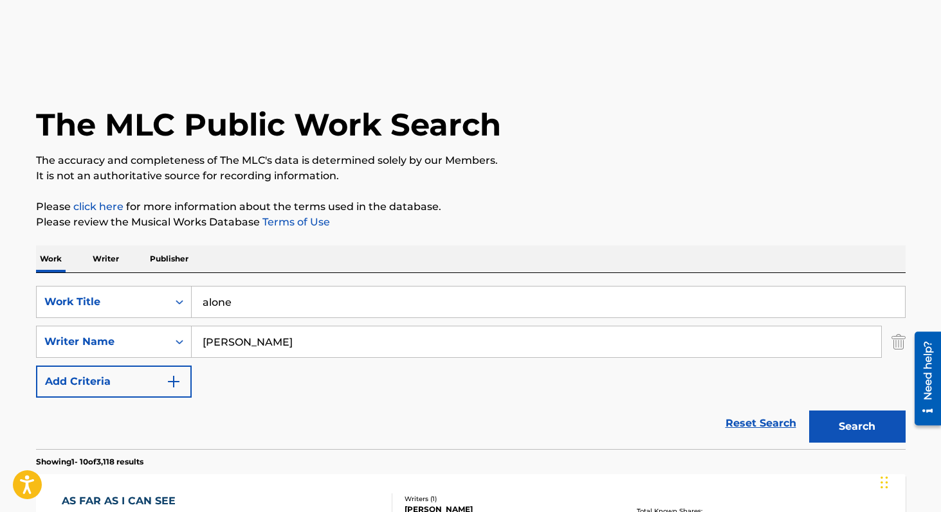
click at [260, 227] on link "Terms of Use" at bounding box center [295, 222] width 70 height 12
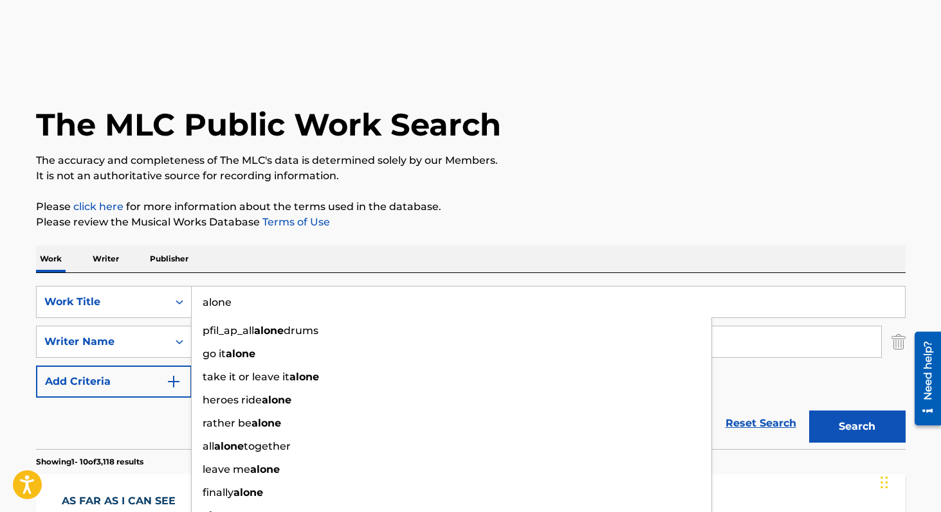
click at [491, 201] on p "Please click here for more information about the terms used in the database." at bounding box center [470, 206] width 869 height 15
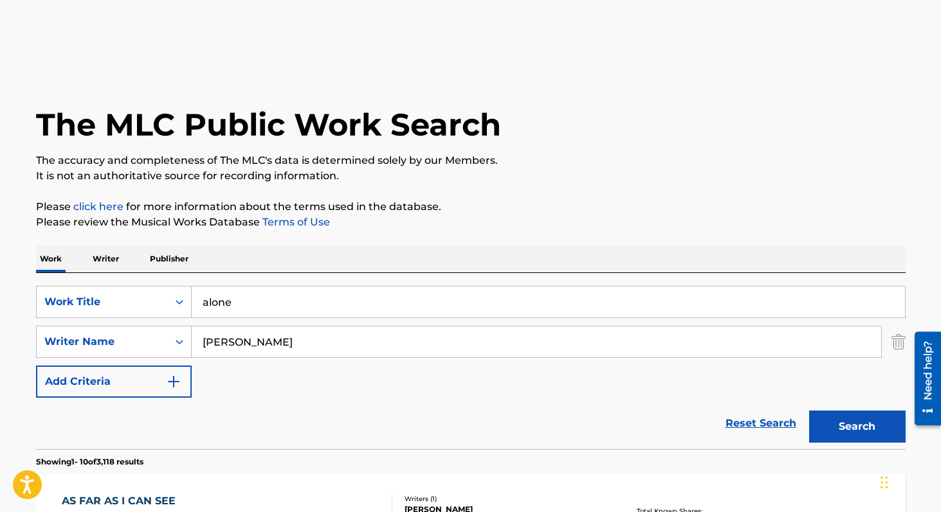
click at [234, 338] on input "carter" at bounding box center [536, 342] width 689 height 31
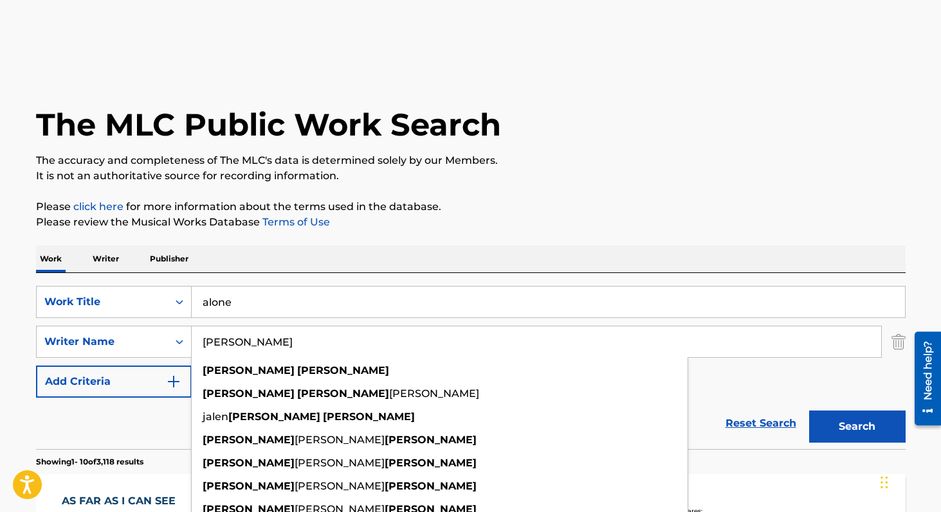
type input "joshua carter"
click at [809, 411] on button "Search" at bounding box center [857, 427] width 96 height 32
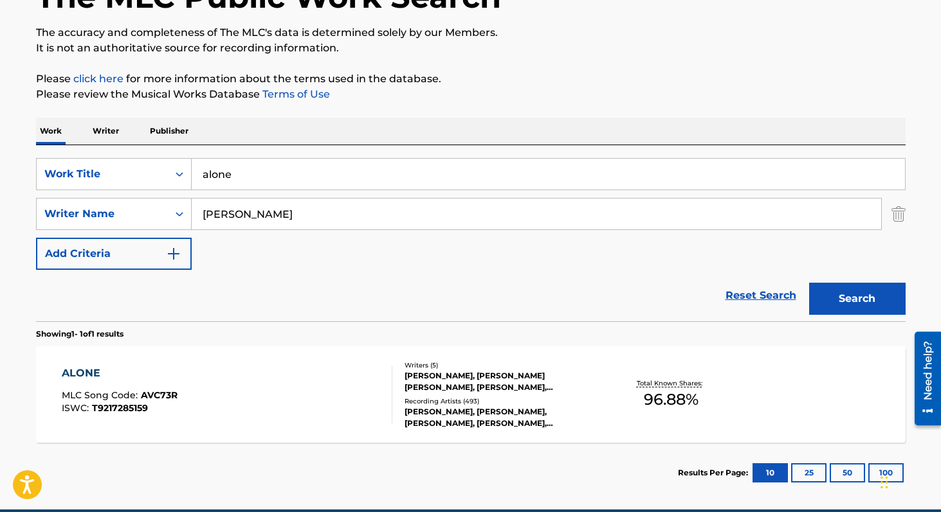
scroll to position [131, 0]
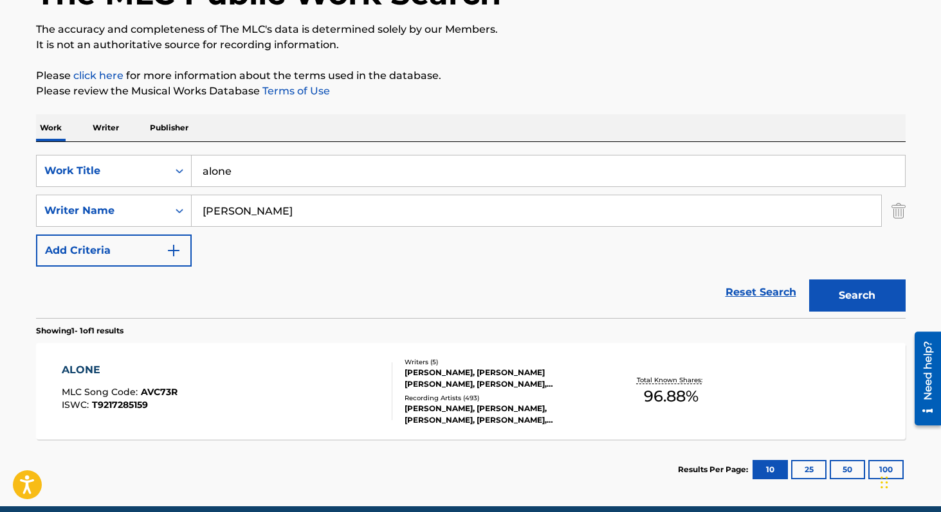
click at [462, 390] on div "ASHLEY FRANGIPANE, ERIC BURTON FREDERIC, DANIEL DODD WILSON, ANTHONY HESTER, JO…" at bounding box center [501, 378] width 194 height 23
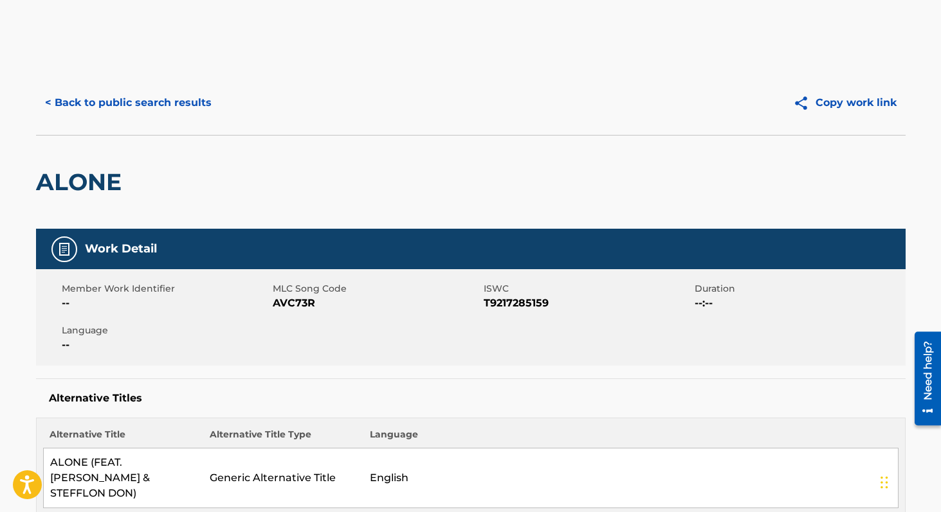
scroll to position [45, 0]
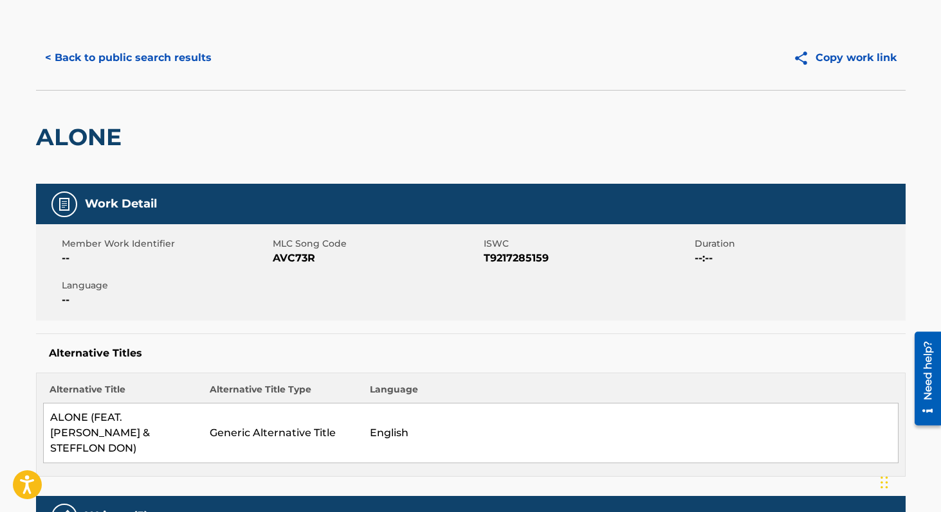
click at [526, 255] on span "T9217285159" at bounding box center [588, 258] width 208 height 15
copy span "T9217285159"
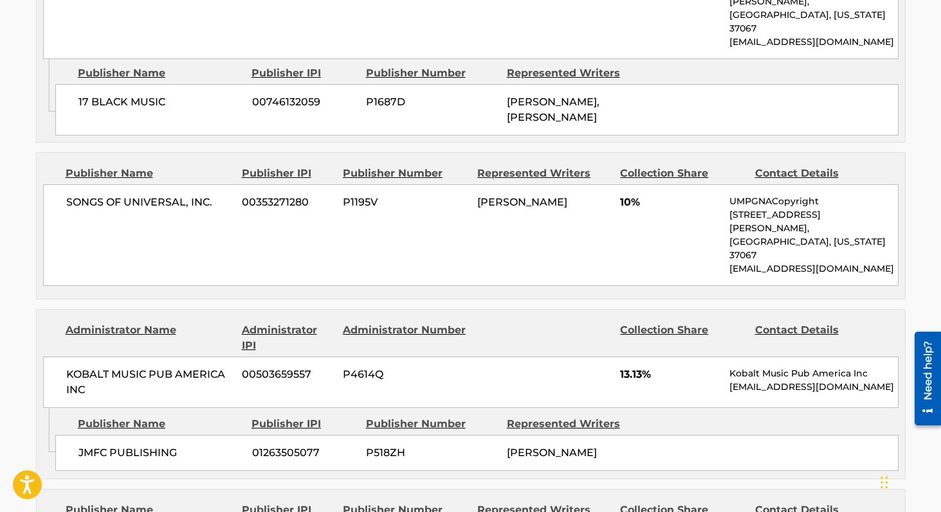
scroll to position [937, 0]
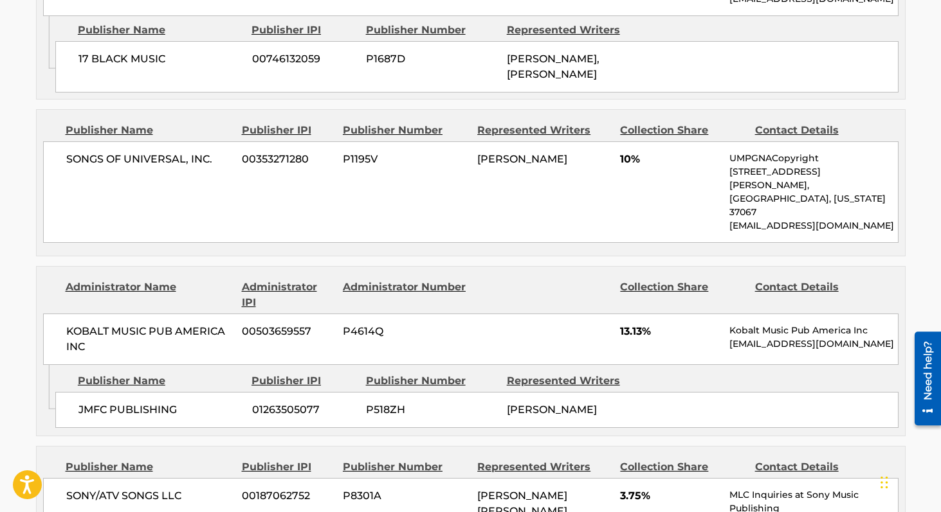
drag, startPoint x: 506, startPoint y: 332, endPoint x: 561, endPoint y: 353, distance: 59.0
click at [561, 403] on div "JOSHUA MICHAEL CARTER" at bounding box center [572, 410] width 131 height 15
drag, startPoint x: 85, startPoint y: 334, endPoint x: 149, endPoint y: 334, distance: 63.7
click at [137, 392] on div "JMFC PUBLISHING 01263505077 P518ZH JOSHUA MICHAEL CARTER" at bounding box center [476, 410] width 843 height 36
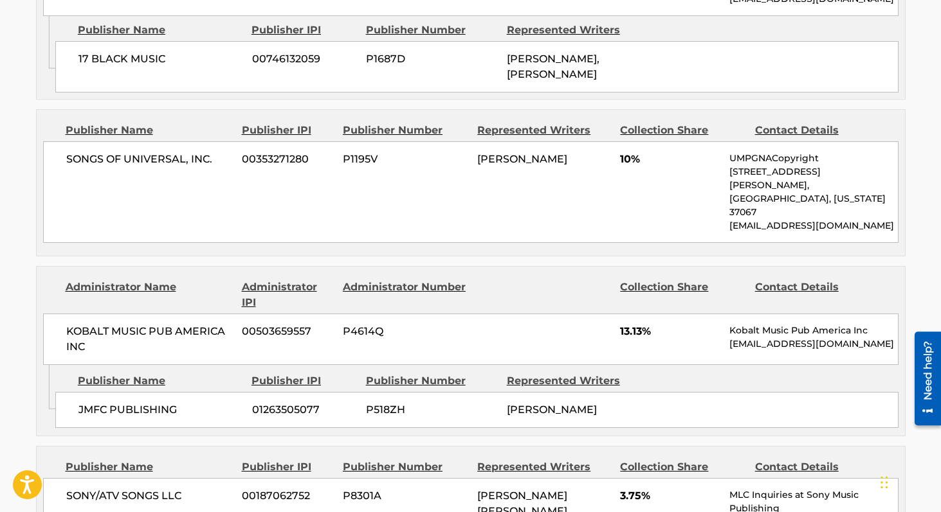
click at [98, 324] on span "KOBALT MUSIC PUB AMERICA INC" at bounding box center [149, 339] width 167 height 31
drag, startPoint x: 62, startPoint y: 258, endPoint x: 114, endPoint y: 270, distance: 52.9
click at [108, 314] on div "KOBALT MUSIC PUB AMERICA INC 00503659557 P4614Q 13.13% Kobalt Music Pub America…" at bounding box center [470, 339] width 855 height 51
click at [123, 324] on span "KOBALT MUSIC PUB AMERICA INC" at bounding box center [149, 339] width 167 height 31
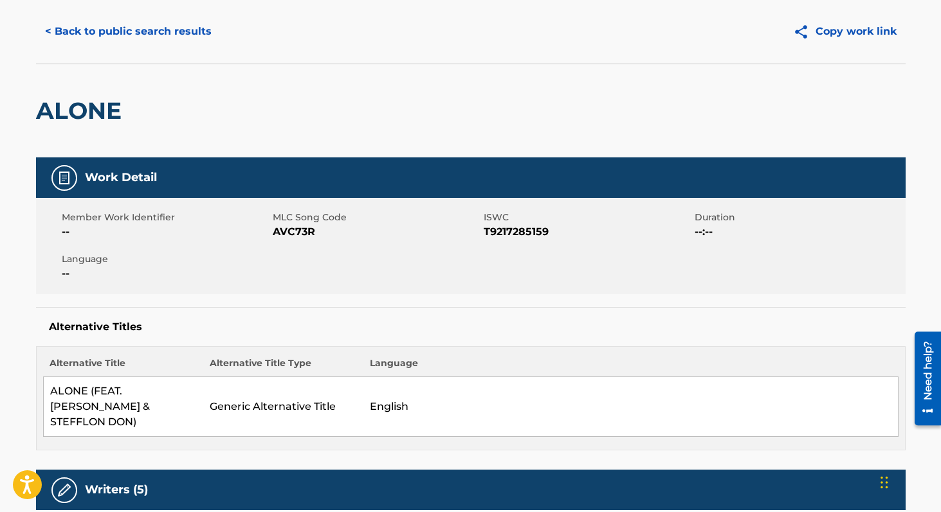
scroll to position [0, 0]
